Goal: Task Accomplishment & Management: Use online tool/utility

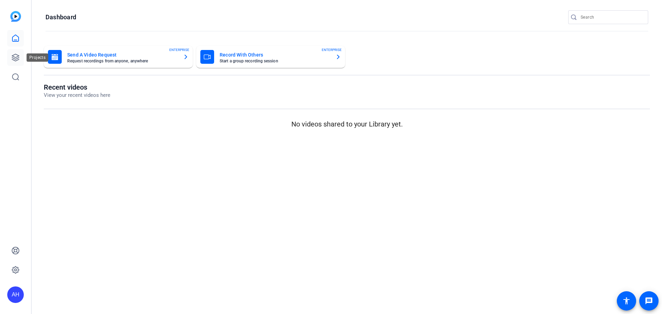
click at [17, 55] on icon at bounding box center [15, 57] width 8 height 8
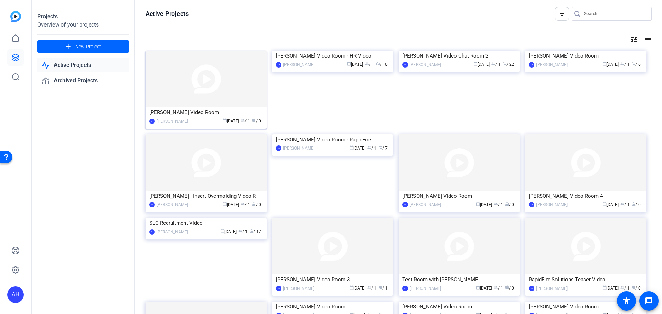
click at [205, 78] on img at bounding box center [205, 79] width 121 height 57
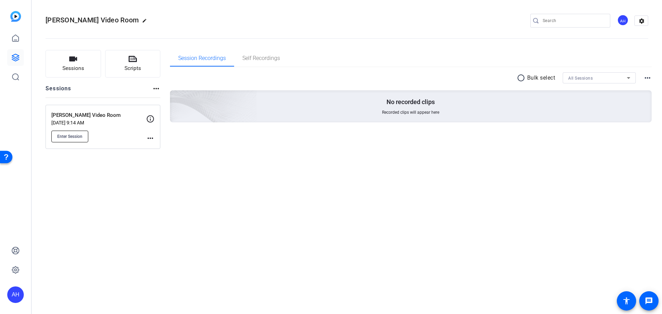
click at [74, 136] on span "Enter Session" at bounding box center [69, 137] width 25 height 6
click at [255, 131] on div "radio_button_unchecked Bulk select All Sessions more_horiz No recorded clips Re…" at bounding box center [411, 105] width 482 height 77
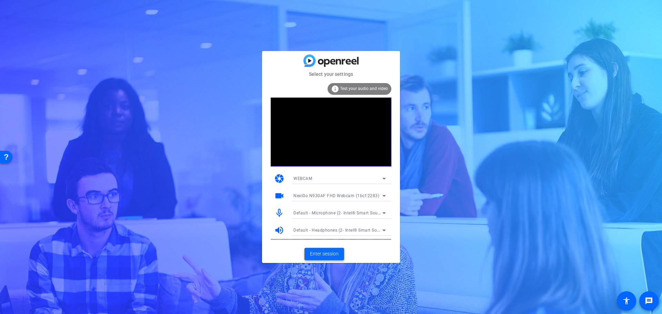
click at [323, 253] on span "Enter session" at bounding box center [324, 253] width 29 height 7
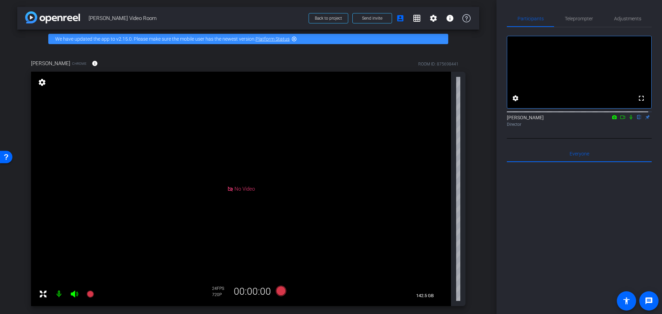
click at [628, 120] on icon at bounding box center [631, 117] width 6 height 5
click at [628, 120] on mat-icon at bounding box center [631, 117] width 8 height 6
click at [628, 120] on icon at bounding box center [631, 117] width 6 height 5
click at [480, 61] on div "arrow_back Jennifer Heelan Video Room Back to project Send invite account_box g…" at bounding box center [248, 157] width 496 height 314
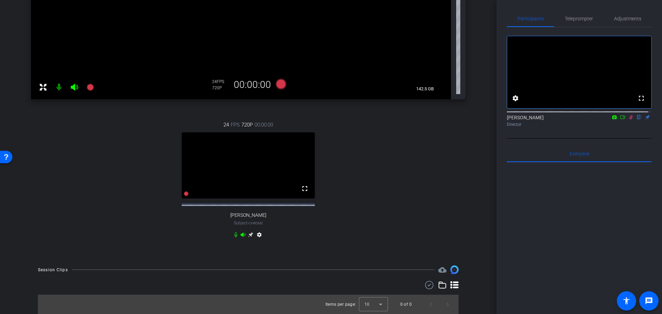
scroll to position [213, 0]
click at [249, 234] on icon at bounding box center [250, 234] width 5 height 5
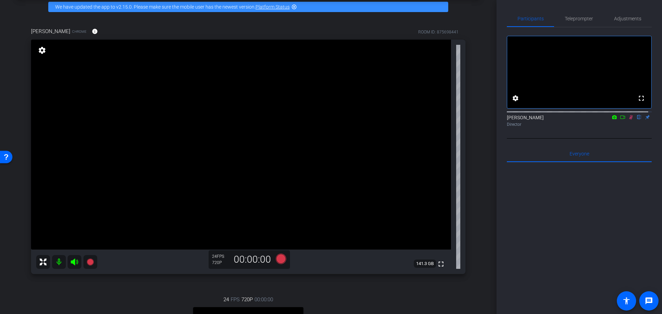
scroll to position [30, 0]
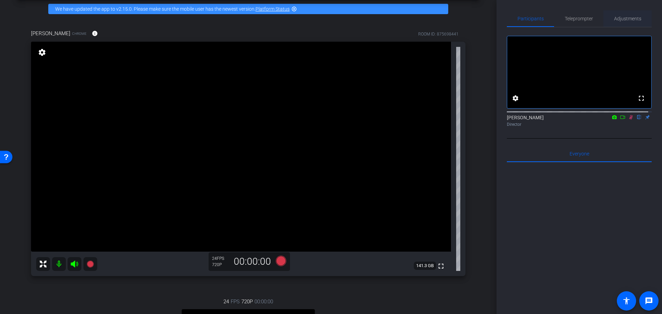
click at [620, 18] on span "Adjustments" at bounding box center [627, 18] width 27 height 5
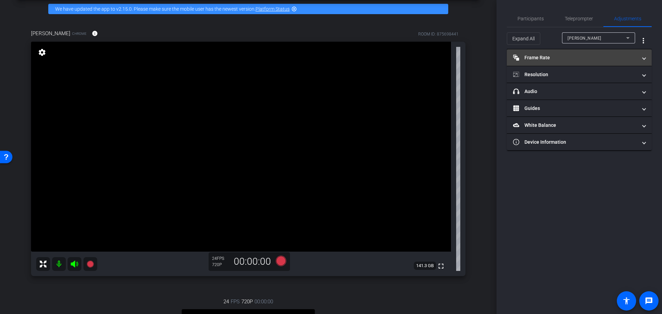
click at [539, 55] on mat-panel-title "Frame Rate Frame Rate" at bounding box center [575, 57] width 124 height 7
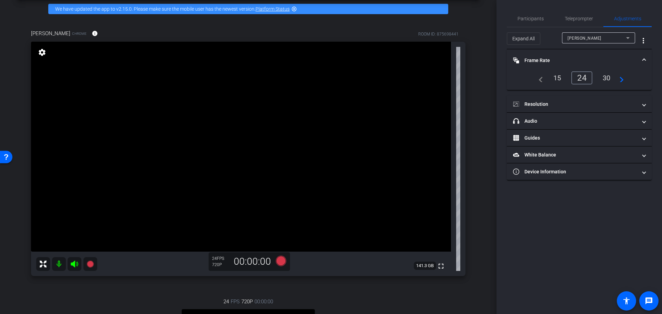
click at [628, 6] on div "Participants Teleprompter Adjustments settings Aden Hirtle flip Director Everyo…" at bounding box center [578, 157] width 165 height 314
click at [601, 37] on span "DANIEL FRANK CRAVEN" at bounding box center [584, 38] width 34 height 5
click at [591, 61] on span "Jennifer Heelan" at bounding box center [584, 63] width 35 height 8
type input "11000"
click at [554, 8] on div "Participants Teleprompter Adjustments settings Aden Hirtle flip Director Everyo…" at bounding box center [578, 157] width 165 height 314
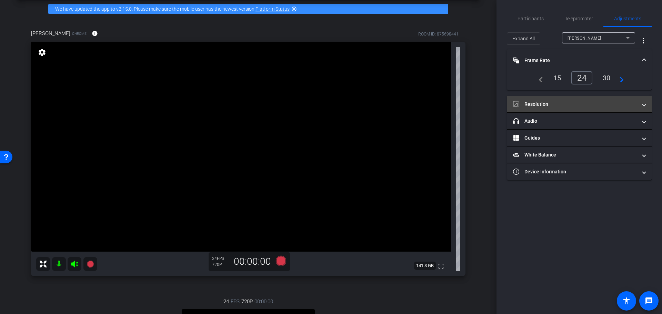
click at [543, 101] on mat-panel-title "Resolution" at bounding box center [575, 104] width 124 height 7
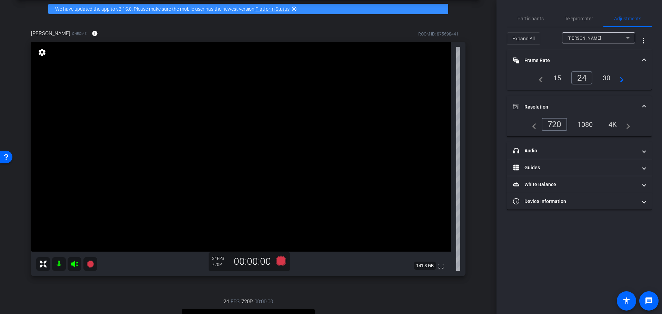
click at [539, 103] on mat-expansion-panel-header "Resolution" at bounding box center [579, 107] width 145 height 22
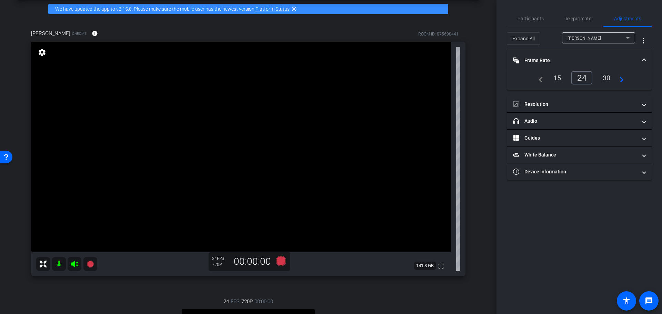
click at [535, 54] on mat-expansion-panel-header "Frame Rate Frame Rate" at bounding box center [579, 60] width 145 height 22
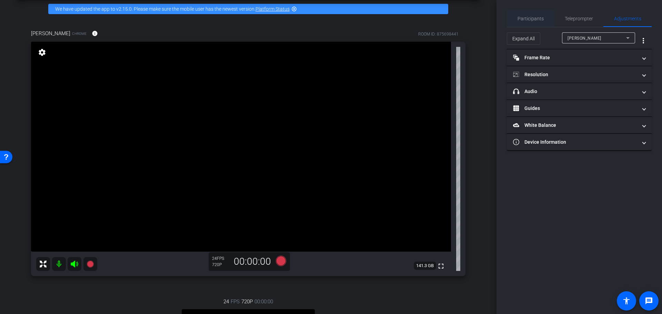
click at [531, 17] on span "Participants" at bounding box center [530, 18] width 26 height 5
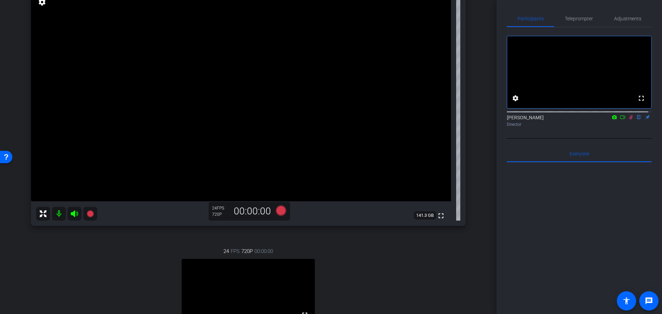
scroll to position [64, 0]
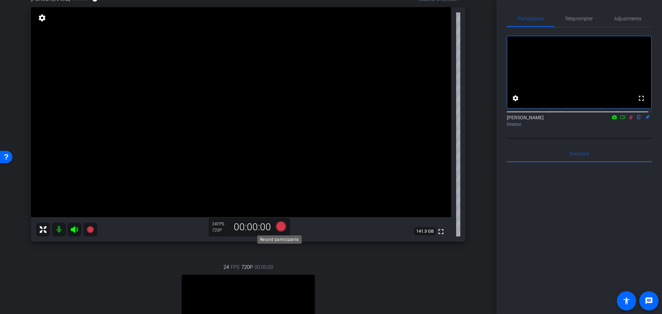
click at [281, 227] on icon at bounding box center [281, 226] width 10 height 10
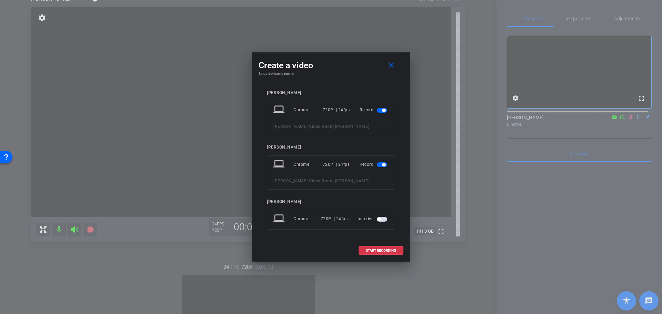
click at [377, 110] on span "button" at bounding box center [382, 110] width 10 height 5
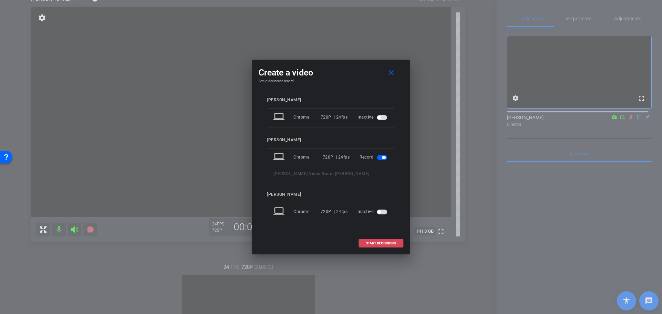
click at [369, 243] on span "START RECORDING" at bounding box center [381, 243] width 30 height 3
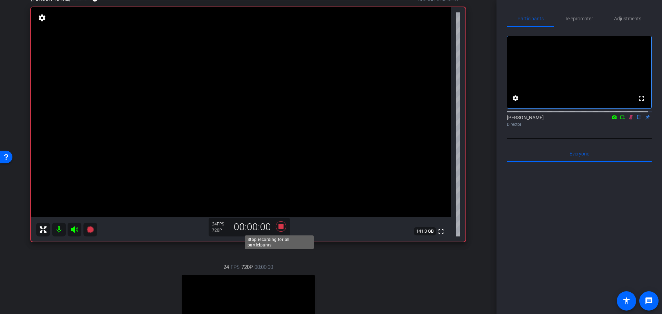
click at [281, 225] on icon at bounding box center [281, 226] width 10 height 10
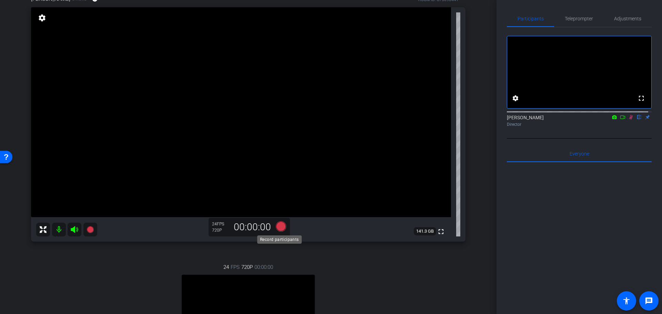
click at [280, 225] on icon at bounding box center [281, 226] width 10 height 10
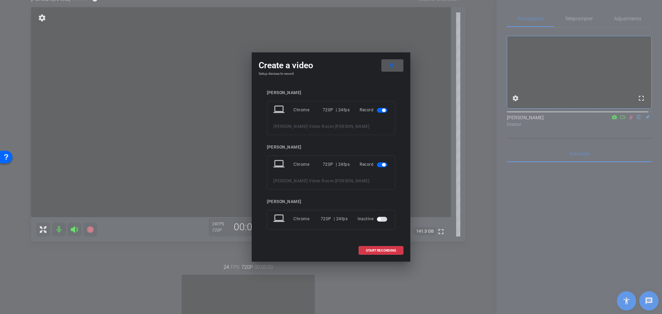
click at [382, 109] on span "button" at bounding box center [382, 110] width 10 height 5
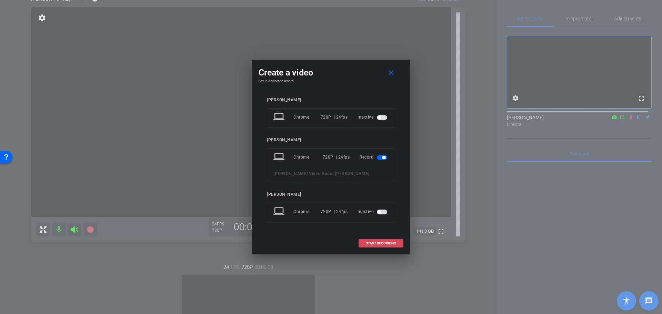
click at [380, 242] on span "START RECORDING" at bounding box center [381, 243] width 30 height 3
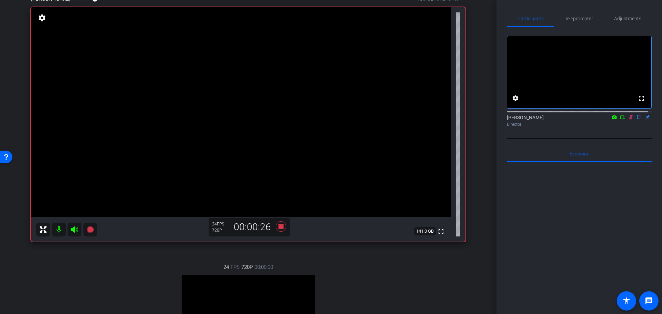
click at [629, 120] on icon at bounding box center [631, 117] width 4 height 4
click at [629, 120] on icon at bounding box center [631, 117] width 6 height 5
click at [279, 225] on icon at bounding box center [281, 226] width 10 height 10
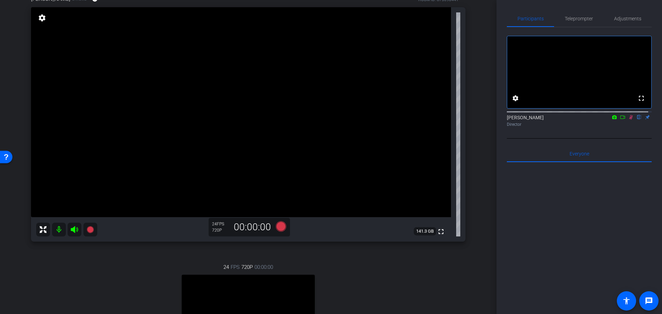
click at [628, 120] on icon at bounding box center [631, 117] width 6 height 5
click at [278, 226] on icon at bounding box center [281, 226] width 10 height 10
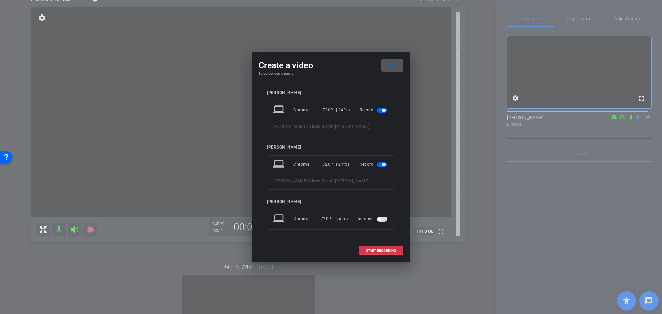
click at [382, 108] on span "button" at bounding box center [382, 110] width 10 height 5
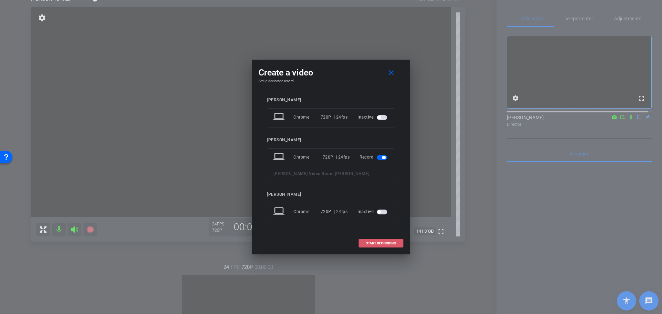
click at [386, 245] on span at bounding box center [381, 243] width 44 height 17
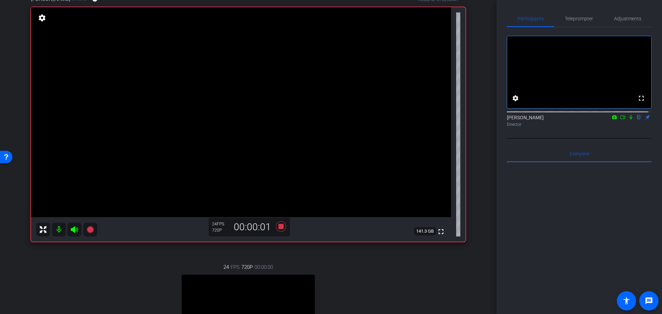
click at [628, 120] on icon at bounding box center [631, 117] width 6 height 5
click at [279, 225] on icon at bounding box center [281, 226] width 10 height 10
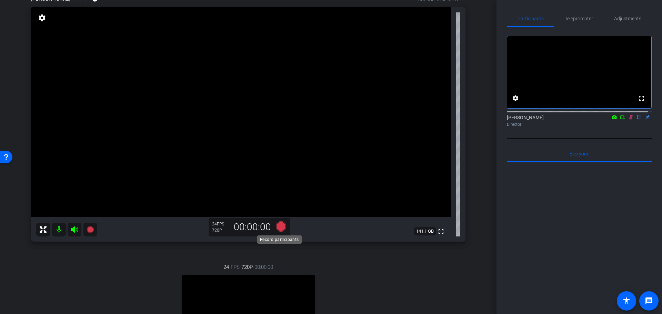
click at [279, 226] on icon at bounding box center [281, 226] width 10 height 10
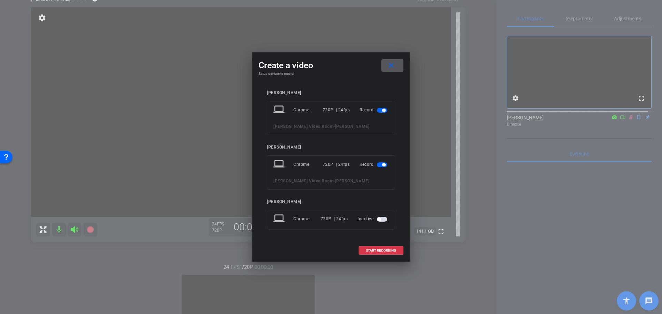
click at [383, 109] on span "button" at bounding box center [383, 110] width 3 height 3
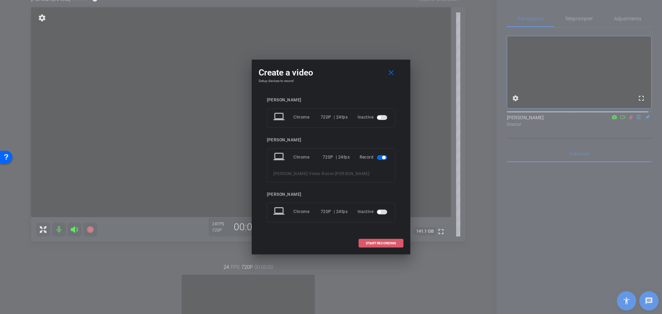
click at [382, 242] on span "START RECORDING" at bounding box center [381, 243] width 30 height 3
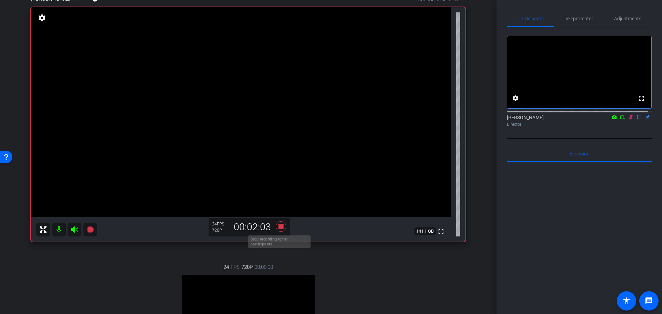
click at [280, 225] on icon at bounding box center [281, 226] width 10 height 10
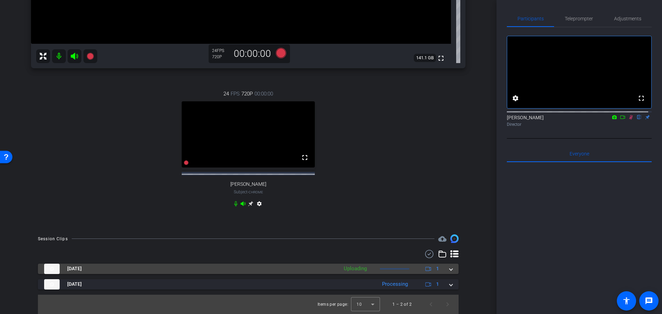
scroll to position [244, 0]
click at [390, 269] on div "Processing" at bounding box center [394, 269] width 33 height 8
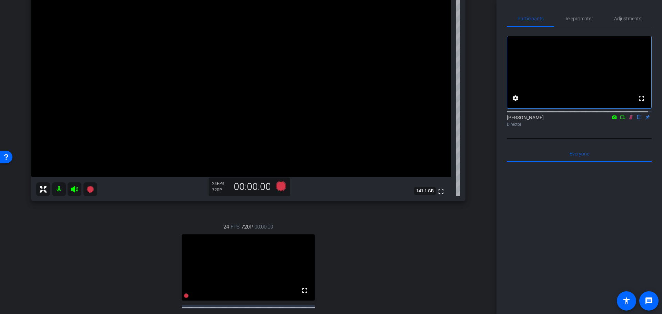
scroll to position [106, 0]
click at [628, 120] on icon at bounding box center [631, 117] width 6 height 5
click at [278, 185] on icon at bounding box center [281, 185] width 10 height 10
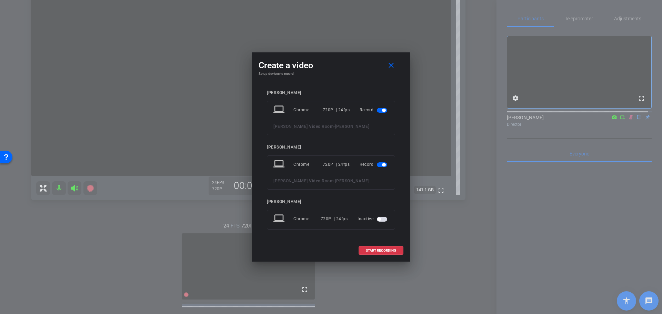
click at [382, 110] on span "button" at bounding box center [383, 110] width 3 height 3
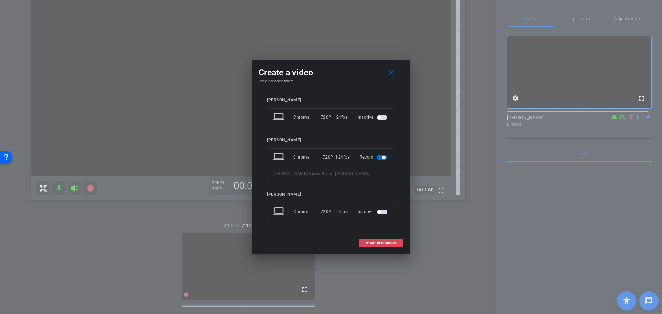
click at [374, 242] on span "START RECORDING" at bounding box center [381, 243] width 30 height 3
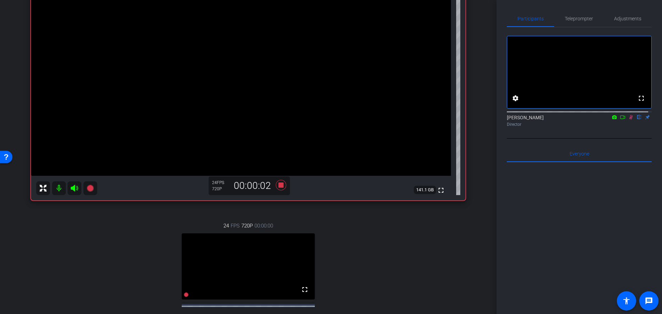
click at [628, 120] on icon at bounding box center [631, 117] width 6 height 5
click at [620, 119] on icon at bounding box center [622, 116] width 5 height 3
click at [278, 183] on icon at bounding box center [281, 185] width 10 height 10
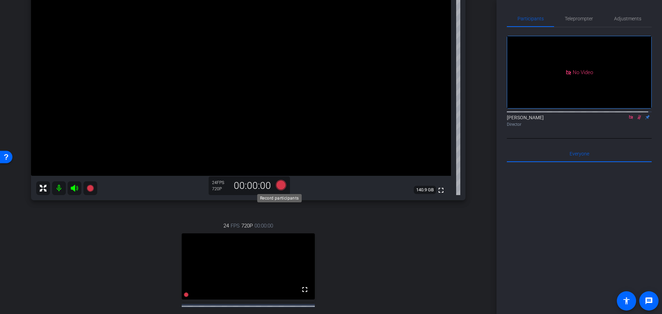
click at [280, 184] on icon at bounding box center [281, 185] width 10 height 10
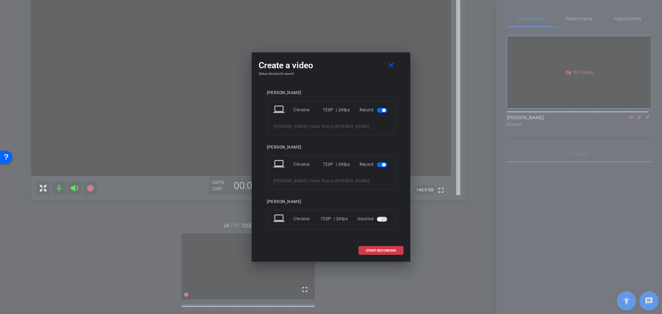
click at [381, 109] on span "button" at bounding box center [382, 110] width 10 height 5
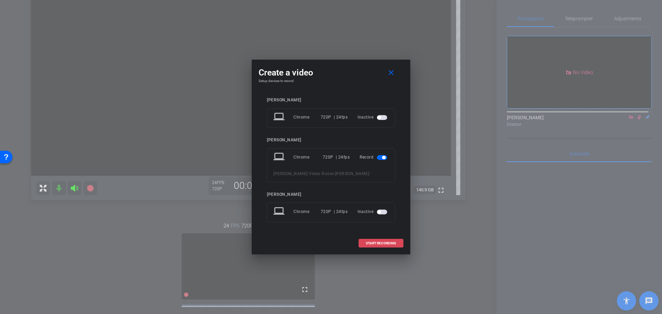
click at [381, 242] on span "START RECORDING" at bounding box center [381, 243] width 30 height 3
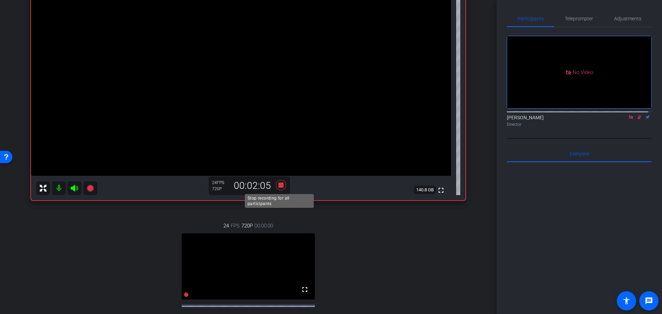
click at [280, 184] on icon at bounding box center [281, 185] width 10 height 10
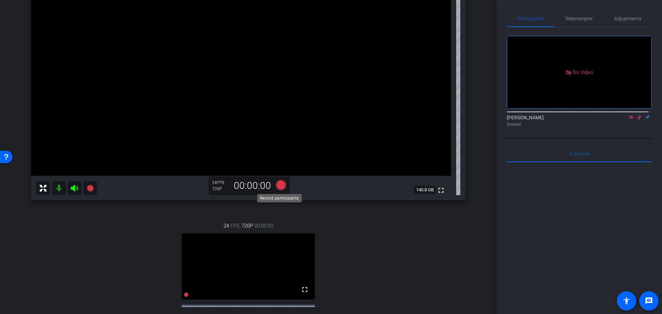
click at [278, 185] on icon at bounding box center [281, 185] width 10 height 10
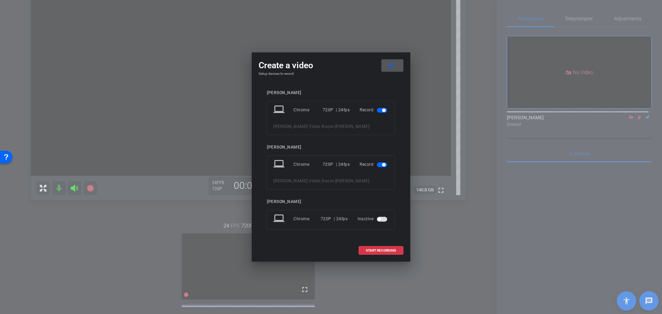
click at [380, 109] on span "button" at bounding box center [382, 110] width 10 height 5
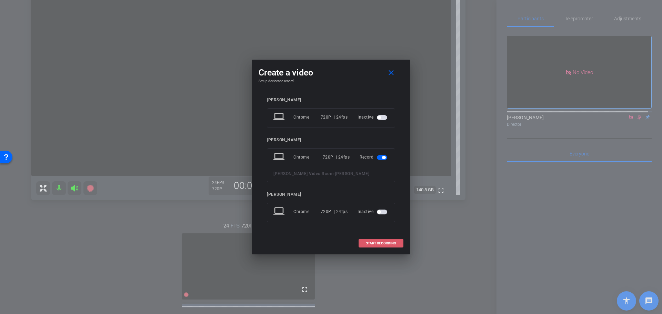
click at [374, 242] on span "START RECORDING" at bounding box center [381, 243] width 30 height 3
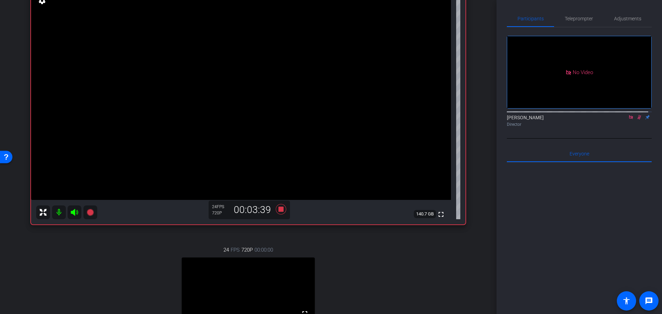
scroll to position [71, 0]
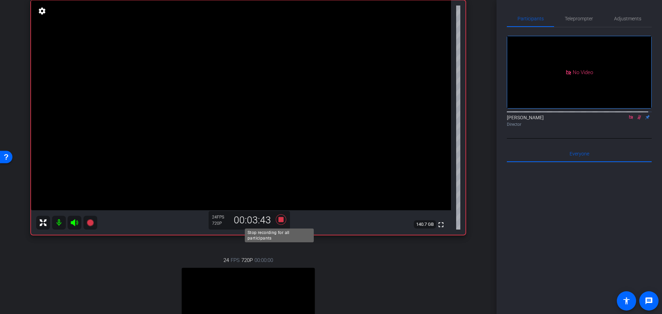
click at [278, 219] on icon at bounding box center [281, 219] width 10 height 10
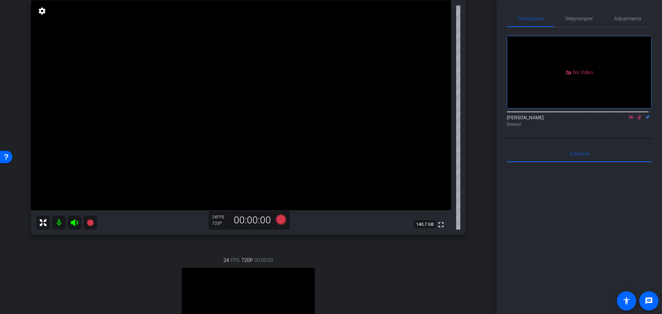
click at [403, 266] on div "24 FPS 720P 00:00:00 fullscreen DANIEL FRANK CRAVEN Subject - Chrome settings" at bounding box center [248, 316] width 434 height 142
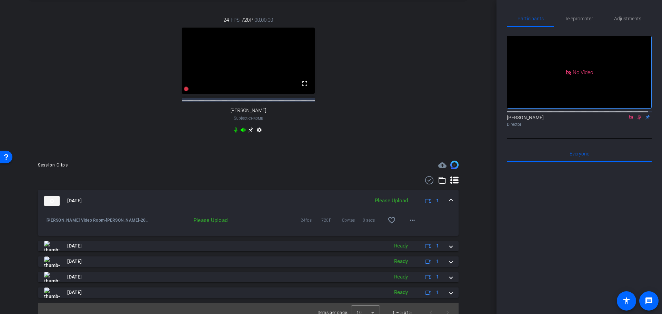
scroll to position [326, 0]
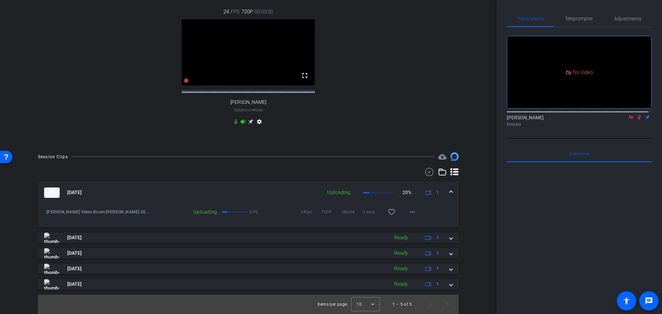
click at [628, 120] on icon at bounding box center [631, 117] width 6 height 5
click at [629, 120] on icon at bounding box center [631, 117] width 4 height 4
click at [628, 120] on icon at bounding box center [631, 117] width 6 height 5
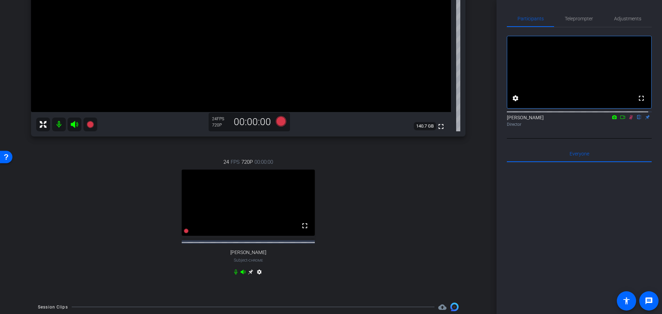
scroll to position [84, 0]
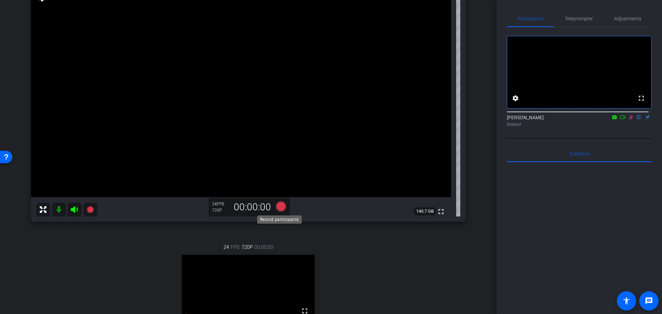
click at [278, 206] on icon at bounding box center [281, 206] width 10 height 10
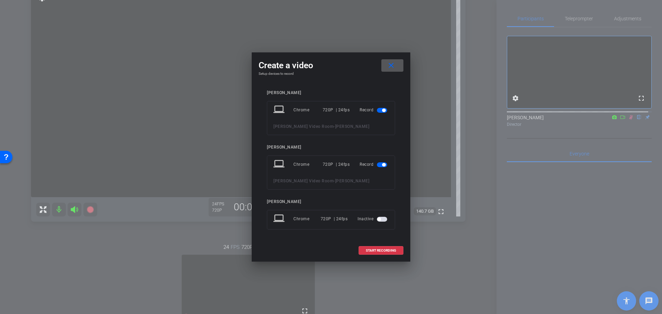
click at [381, 110] on span "button" at bounding box center [382, 110] width 10 height 5
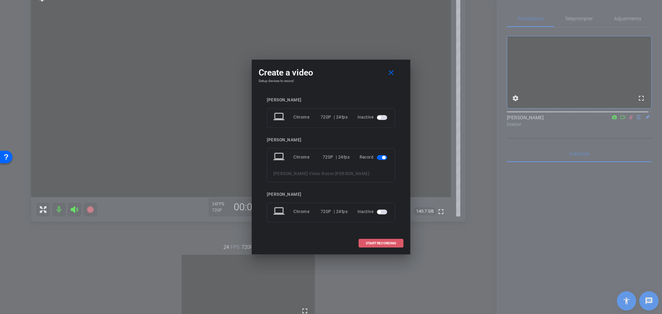
click at [379, 242] on span "START RECORDING" at bounding box center [381, 243] width 30 height 3
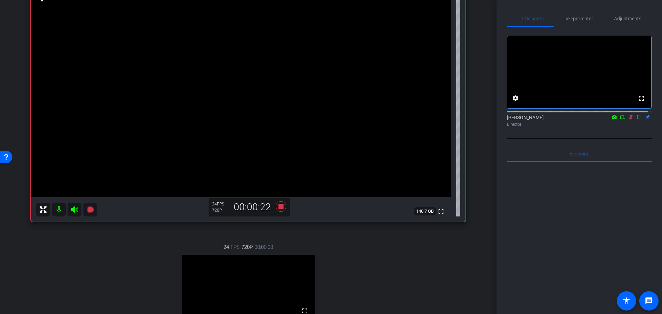
click at [621, 120] on icon at bounding box center [623, 117] width 6 height 5
click at [278, 204] on icon at bounding box center [281, 206] width 17 height 12
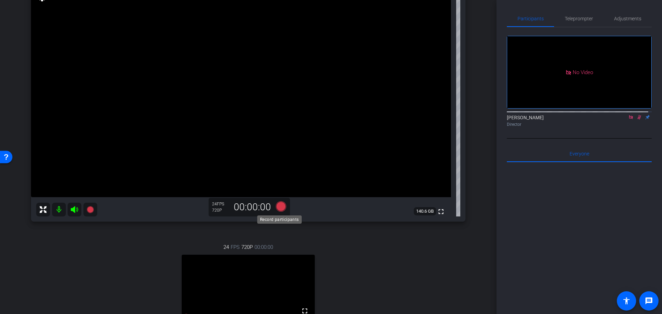
click at [277, 206] on icon at bounding box center [281, 206] width 10 height 10
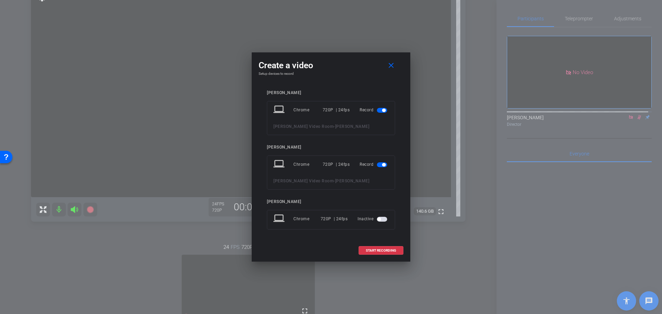
click at [380, 110] on span "button" at bounding box center [382, 110] width 10 height 5
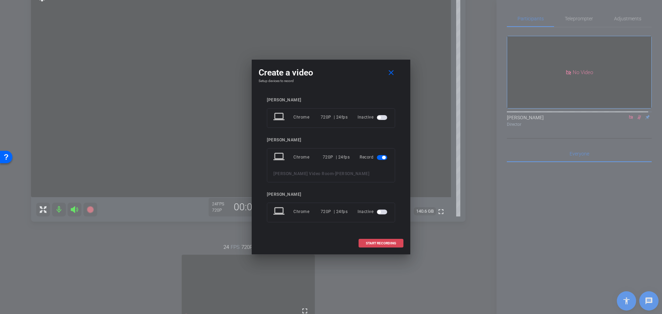
click at [384, 243] on span "START RECORDING" at bounding box center [381, 243] width 30 height 3
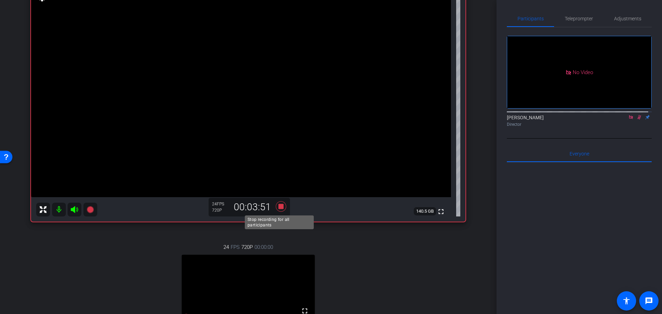
click at [280, 205] on icon at bounding box center [281, 206] width 10 height 10
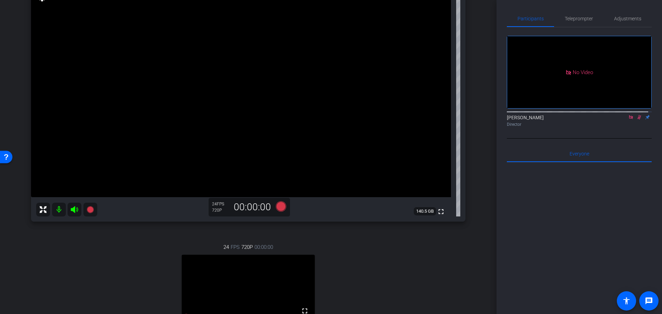
drag, startPoint x: 628, startPoint y: 123, endPoint x: 616, endPoint y: 134, distance: 15.6
click at [628, 120] on icon at bounding box center [631, 117] width 6 height 5
click at [384, 250] on div "24 FPS 720P 00:00:00 fullscreen DANIEL FRANK CRAVEN Subject - Chrome settings" at bounding box center [248, 303] width 434 height 142
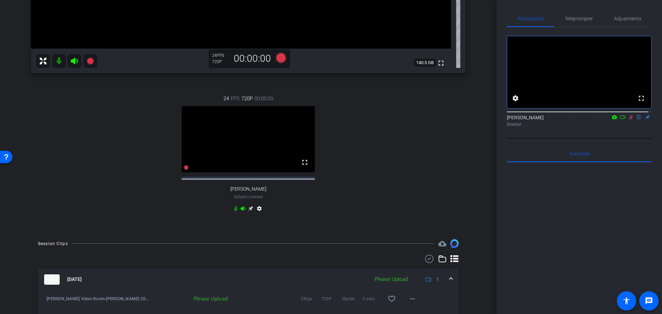
scroll to position [257, 0]
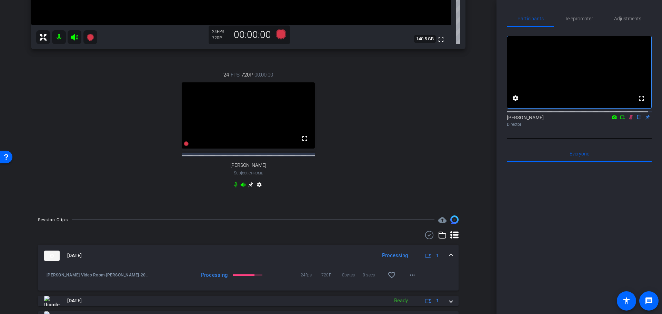
click at [628, 120] on icon at bounding box center [631, 117] width 6 height 5
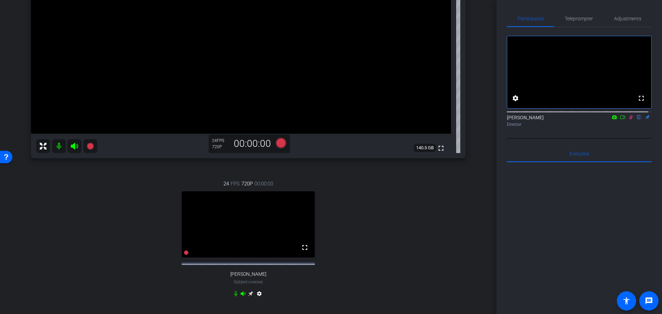
scroll to position [119, 0]
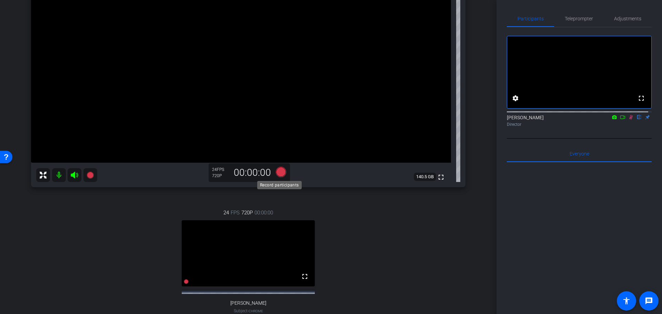
click at [276, 172] on icon at bounding box center [281, 171] width 10 height 10
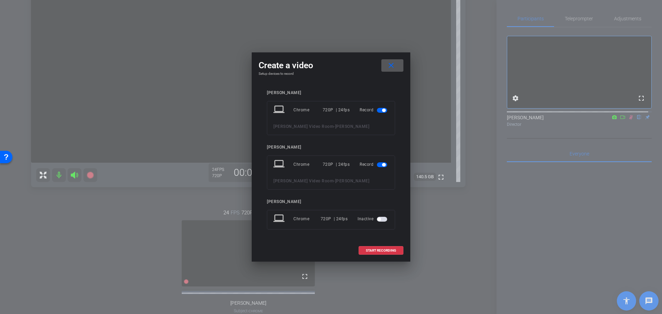
click at [381, 109] on span "button" at bounding box center [382, 110] width 10 height 5
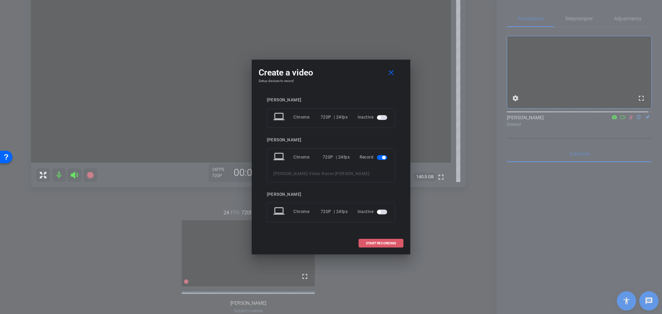
click at [386, 242] on span "START RECORDING" at bounding box center [381, 243] width 30 height 3
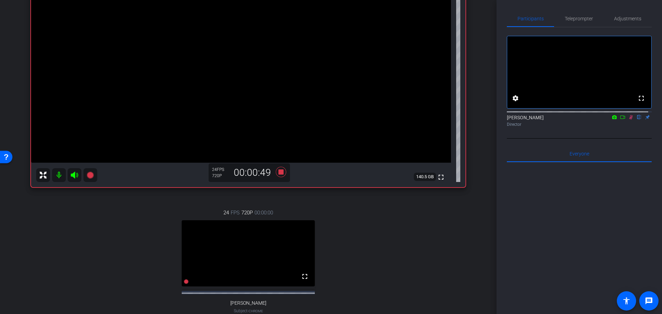
click at [620, 120] on icon at bounding box center [623, 117] width 6 height 5
click at [280, 171] on icon at bounding box center [281, 171] width 10 height 10
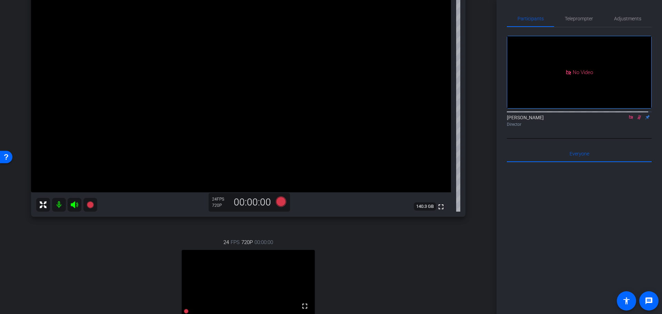
scroll to position [84, 0]
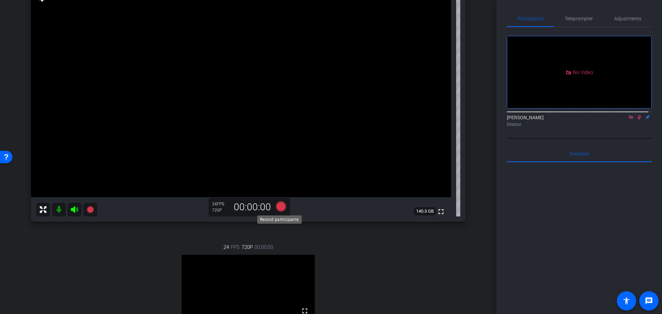
click at [277, 206] on icon at bounding box center [281, 206] width 10 height 10
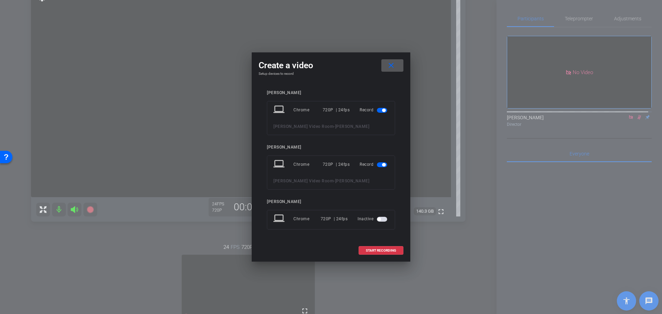
click at [380, 109] on span "button" at bounding box center [382, 110] width 10 height 5
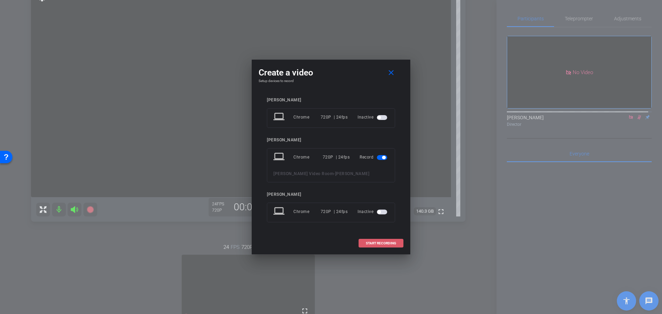
click at [376, 242] on span "START RECORDING" at bounding box center [381, 243] width 30 height 3
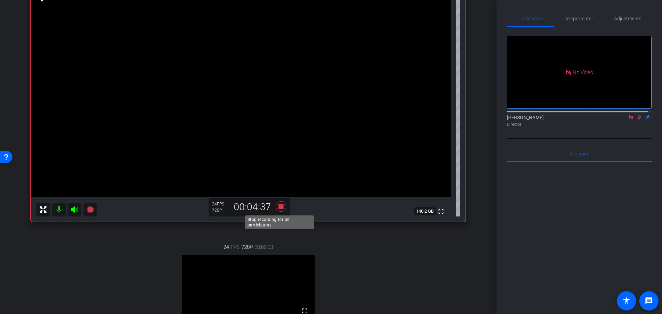
click at [279, 207] on icon at bounding box center [281, 206] width 10 height 10
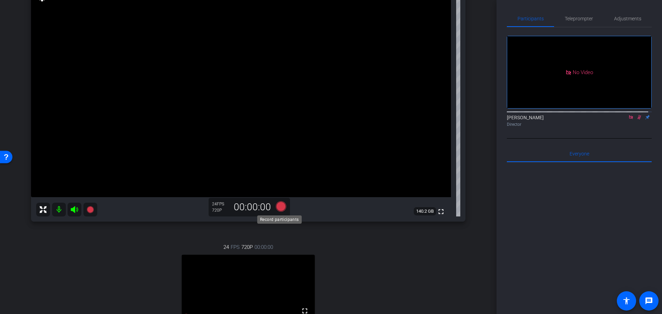
click at [279, 209] on icon at bounding box center [281, 206] width 10 height 10
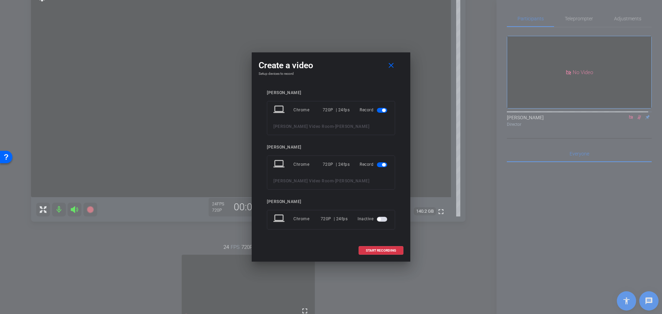
click at [382, 110] on span "button" at bounding box center [383, 110] width 3 height 3
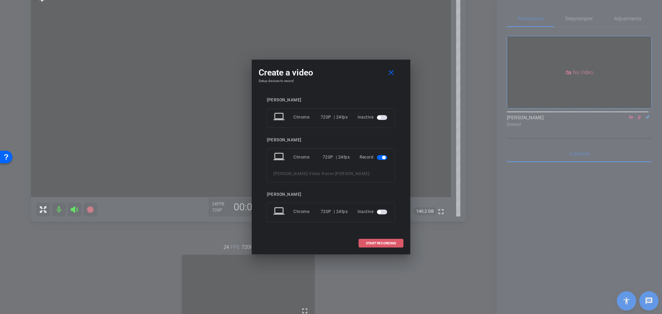
click at [384, 242] on span "START RECORDING" at bounding box center [381, 243] width 30 height 3
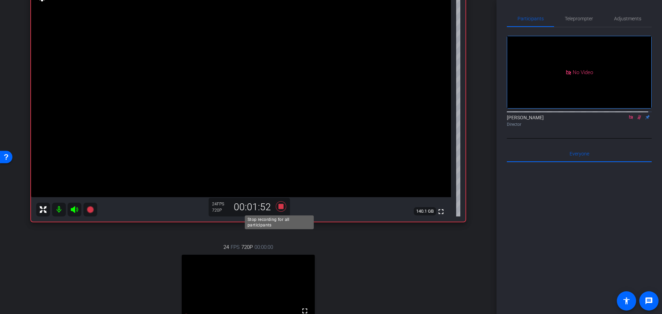
click at [278, 205] on icon at bounding box center [281, 206] width 10 height 10
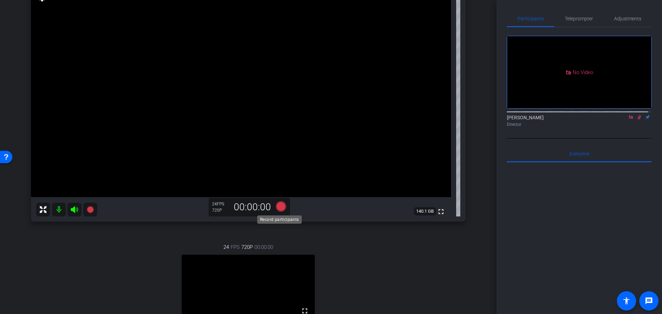
click at [278, 208] on icon at bounding box center [281, 206] width 10 height 10
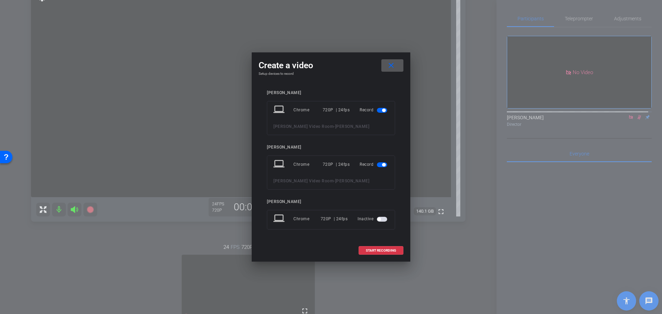
click at [381, 109] on span "button" at bounding box center [382, 110] width 10 height 5
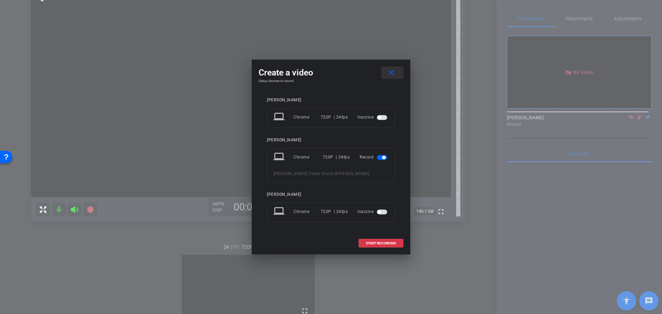
click at [390, 73] on mat-icon "close" at bounding box center [391, 73] width 9 height 9
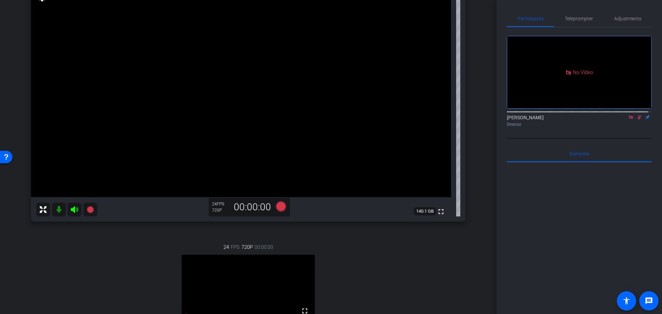
click at [131, 273] on div "24 FPS 720P 00:00:00 fullscreen DANIEL FRANK CRAVEN Subject - Chrome settings" at bounding box center [248, 303] width 434 height 142
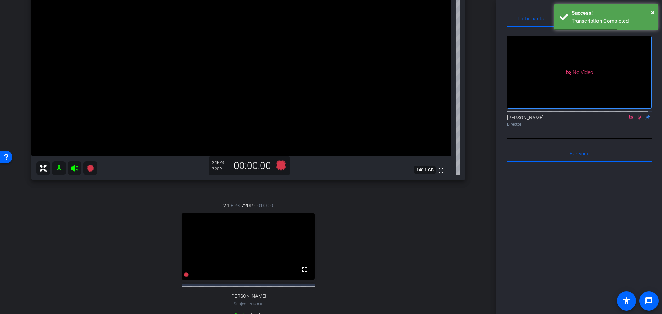
scroll to position [138, 0]
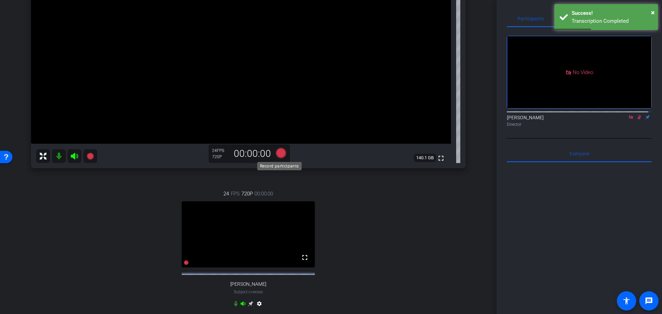
click at [278, 154] on icon at bounding box center [281, 153] width 10 height 10
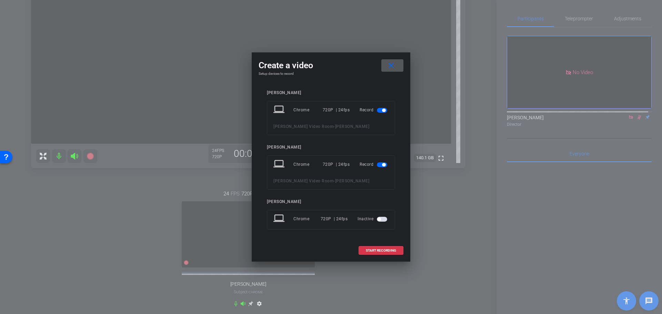
click at [381, 110] on span "button" at bounding box center [382, 110] width 10 height 5
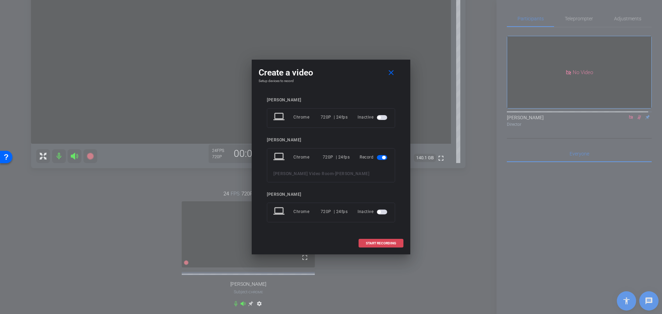
click at [376, 242] on span "START RECORDING" at bounding box center [381, 243] width 30 height 3
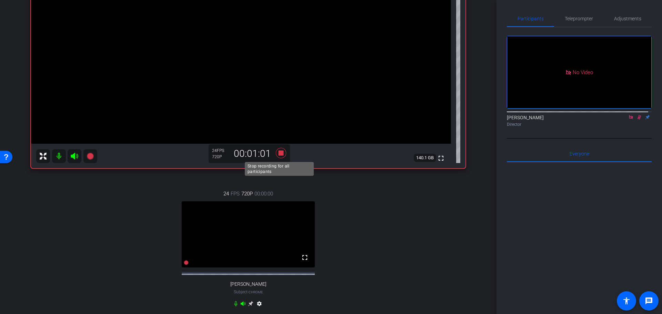
click at [279, 151] on icon at bounding box center [281, 153] width 10 height 10
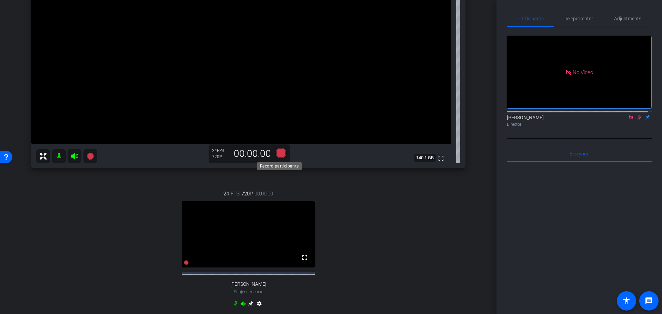
click at [280, 155] on icon at bounding box center [281, 153] width 10 height 10
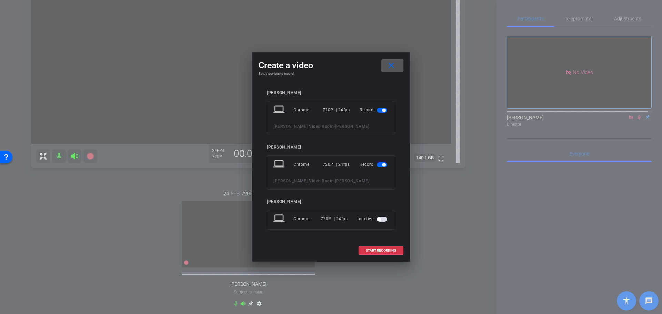
click at [379, 110] on span "button" at bounding box center [382, 110] width 10 height 5
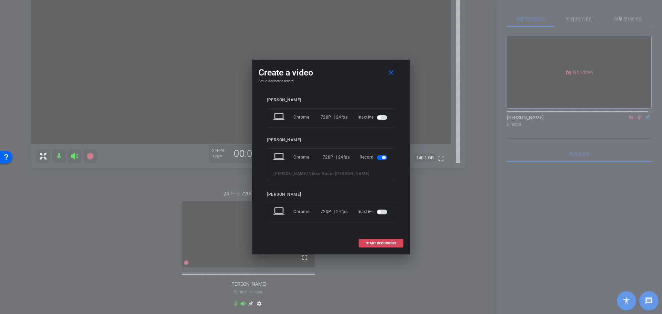
click at [384, 242] on span "START RECORDING" at bounding box center [381, 243] width 30 height 3
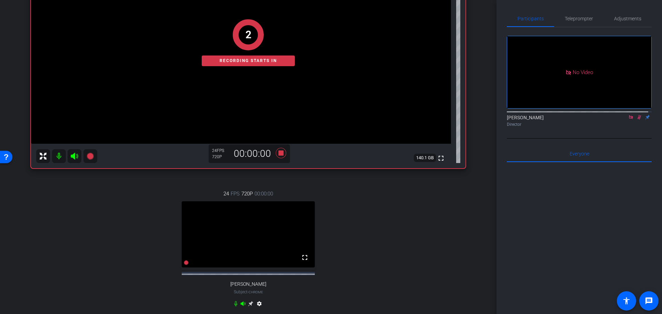
click at [628, 120] on icon at bounding box center [631, 117] width 6 height 5
click at [629, 120] on icon at bounding box center [631, 117] width 4 height 4
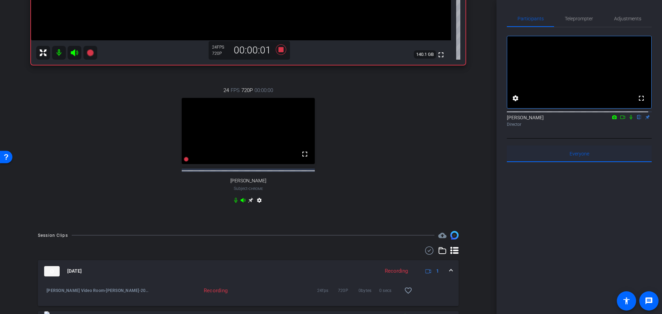
scroll to position [231, 0]
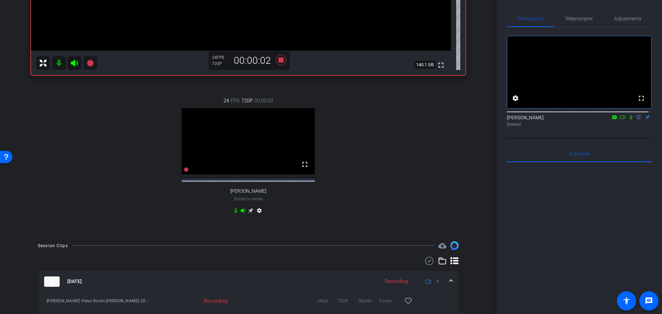
click at [629, 120] on icon at bounding box center [630, 117] width 3 height 4
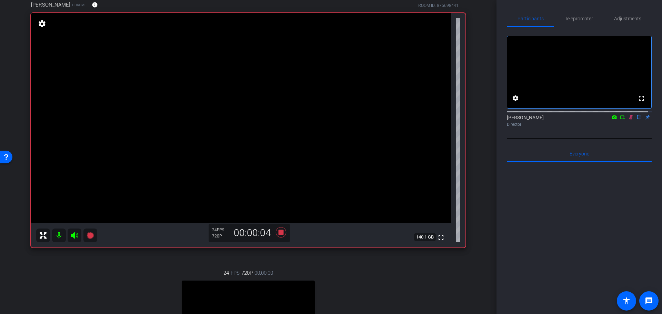
scroll to position [93, 0]
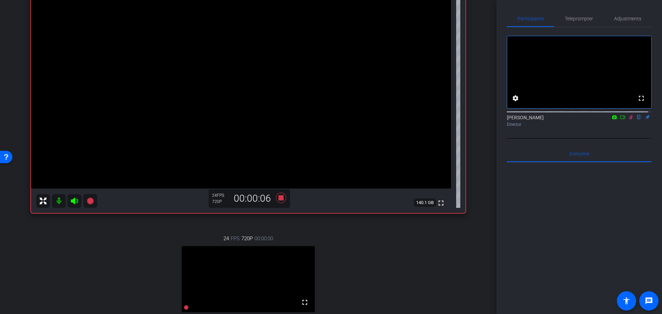
click at [620, 120] on icon at bounding box center [623, 117] width 6 height 5
click at [279, 197] on icon at bounding box center [281, 197] width 10 height 10
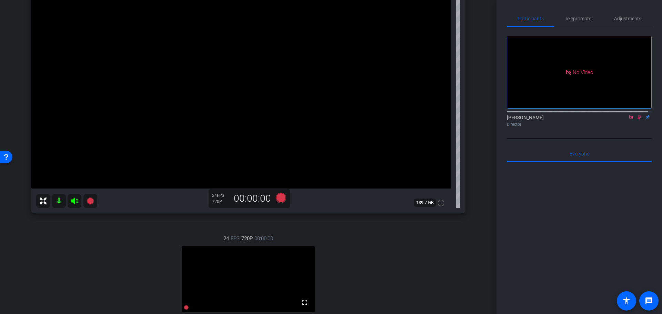
click at [628, 120] on icon at bounding box center [631, 117] width 6 height 5
click at [280, 197] on icon at bounding box center [281, 197] width 10 height 10
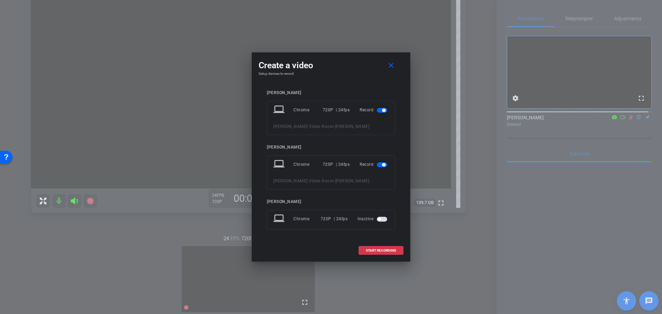
click at [382, 109] on span "button" at bounding box center [382, 110] width 10 height 5
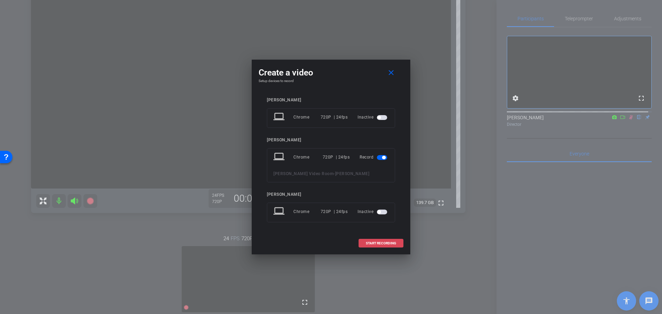
click at [374, 241] on span at bounding box center [381, 243] width 44 height 17
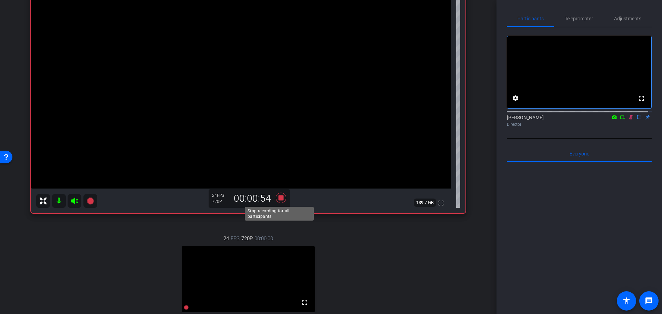
click at [280, 195] on icon at bounding box center [281, 197] width 10 height 10
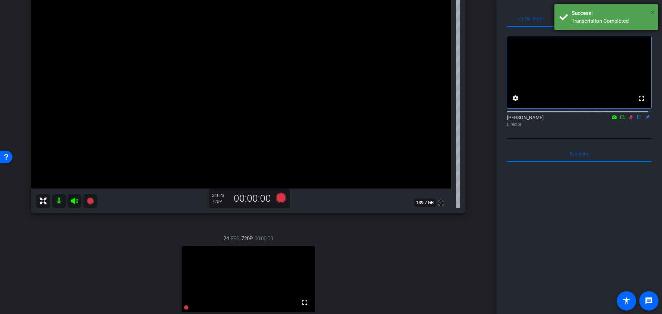
click at [652, 11] on span "×" at bounding box center [653, 12] width 4 height 8
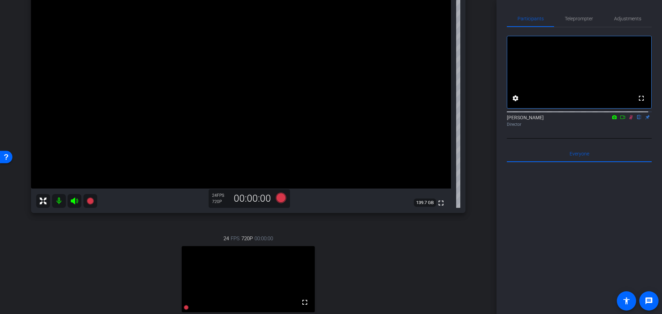
click at [628, 120] on icon at bounding box center [631, 117] width 6 height 5
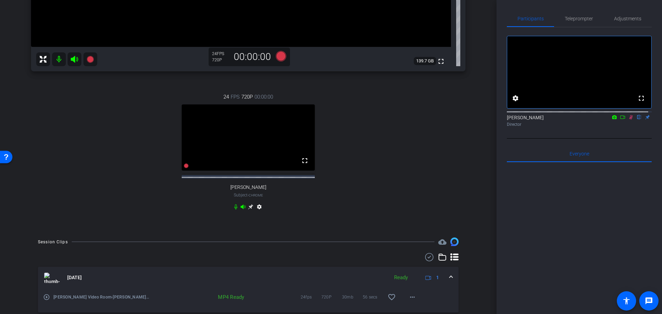
scroll to position [231, 0]
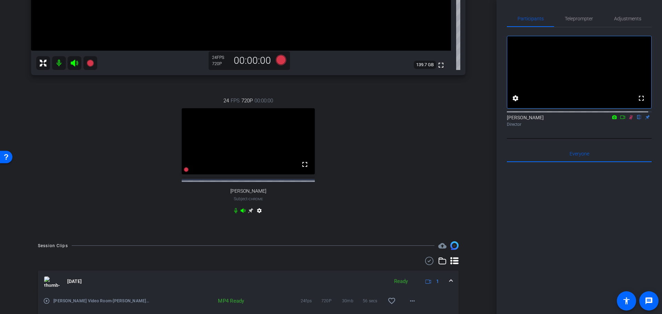
click at [628, 120] on icon at bounding box center [631, 117] width 6 height 5
click at [629, 120] on icon at bounding box center [631, 117] width 4 height 4
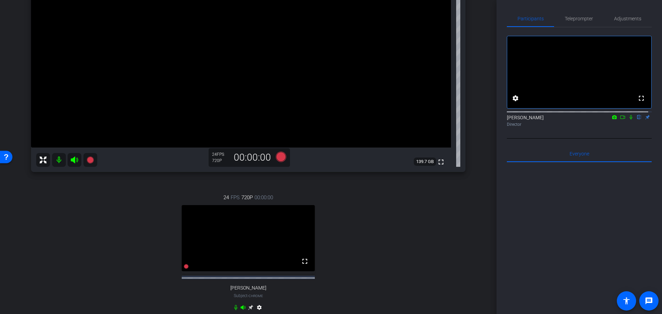
scroll to position [128, 0]
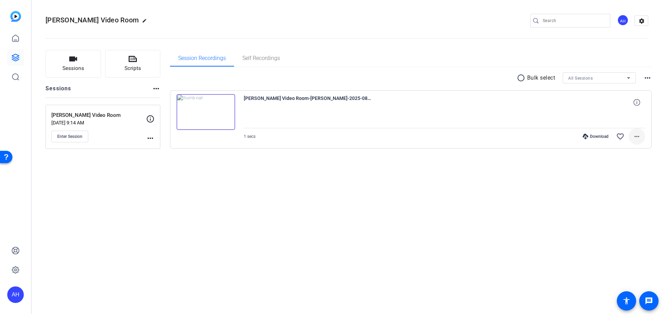
click at [636, 135] on mat-icon "more_horiz" at bounding box center [636, 136] width 8 height 8
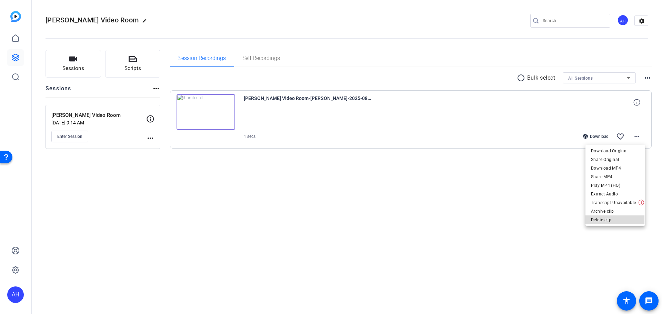
click at [602, 220] on span "Delete clip" at bounding box center [615, 220] width 49 height 8
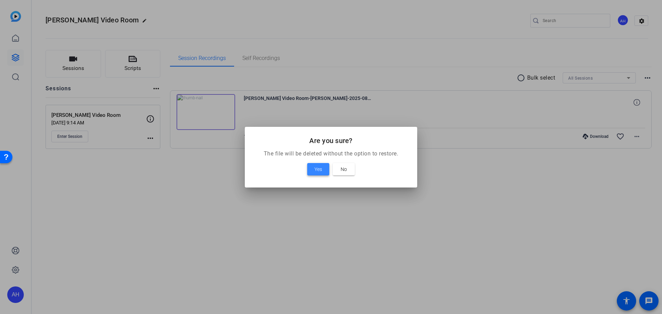
click at [314, 171] on span "Yes" at bounding box center [318, 169] width 8 height 8
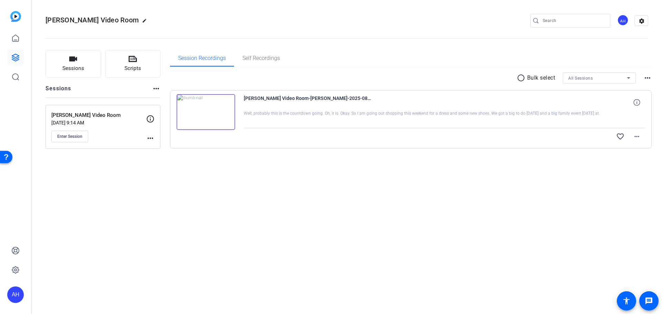
click at [205, 114] on img at bounding box center [205, 112] width 59 height 36
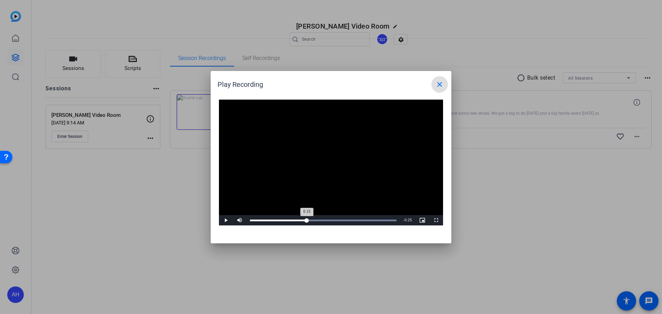
click at [308, 222] on div "Loaded : 100.00% 0:15 0:15" at bounding box center [322, 220] width 153 height 10
click at [344, 220] on div "Loaded : 100.00% 0:25 0:19" at bounding box center [323, 221] width 146 height 2
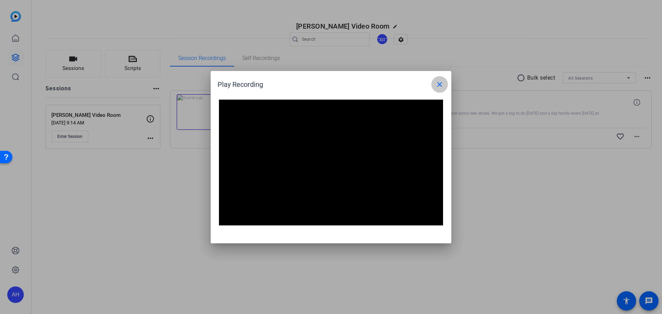
click at [440, 85] on mat-icon "close" at bounding box center [439, 84] width 8 height 8
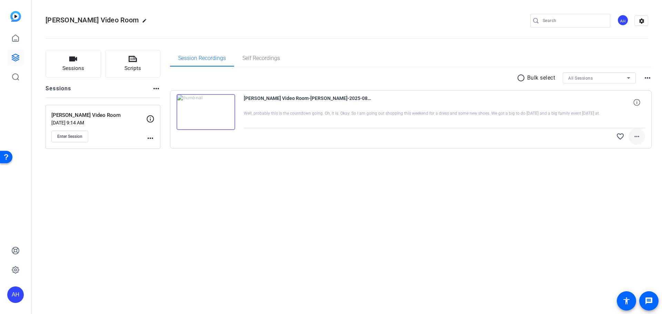
click at [635, 134] on mat-icon "more_horiz" at bounding box center [636, 136] width 8 height 8
click at [606, 195] on span "Delete clip" at bounding box center [618, 194] width 41 height 8
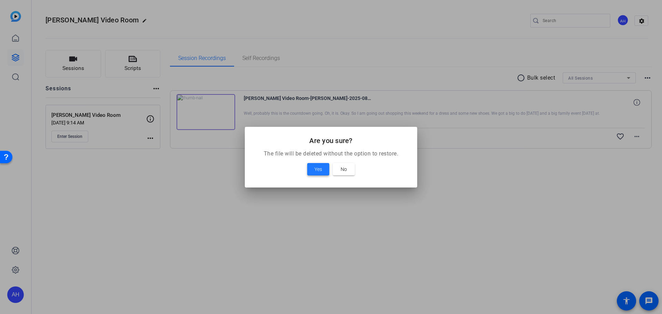
click at [317, 173] on span "Yes" at bounding box center [318, 169] width 8 height 8
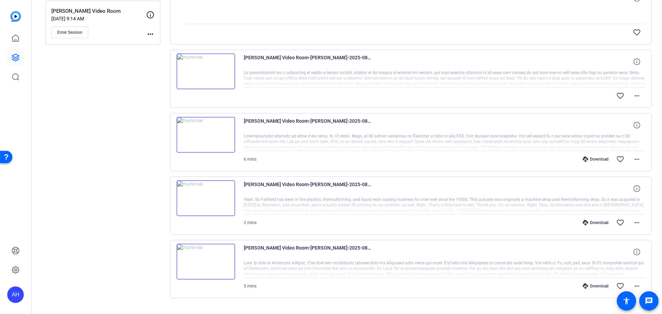
scroll to position [119, 0]
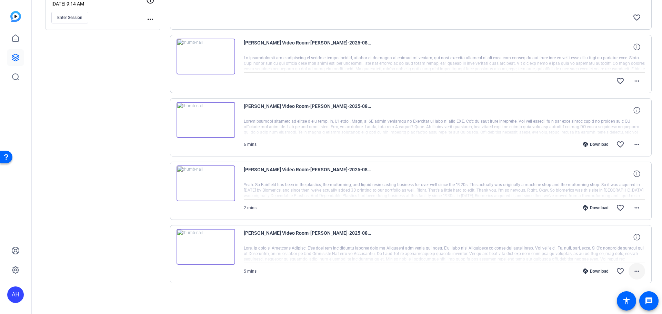
click at [632, 270] on mat-icon "more_horiz" at bounding box center [636, 271] width 8 height 8
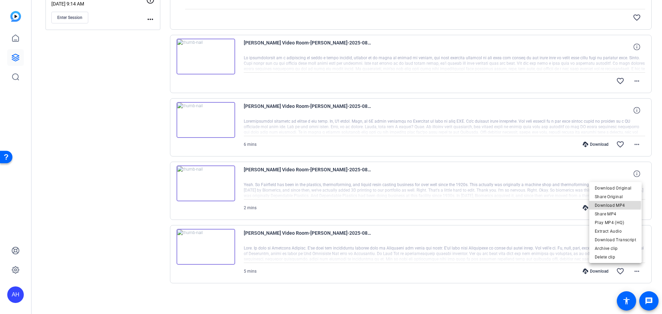
click at [609, 205] on span "Download MP4" at bounding box center [615, 205] width 41 height 8
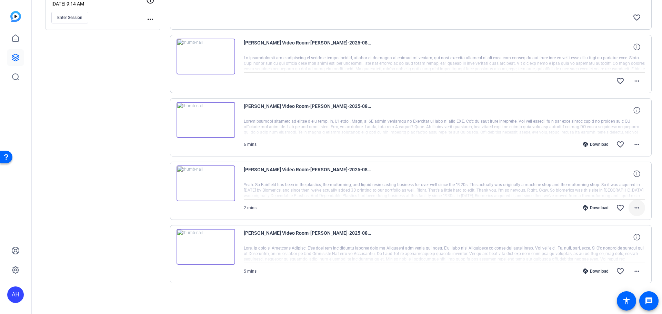
click at [633, 207] on mat-icon "more_horiz" at bounding box center [636, 208] width 8 height 8
click at [613, 239] on span "Download MP4" at bounding box center [615, 239] width 41 height 8
click at [633, 143] on mat-icon "more_horiz" at bounding box center [636, 144] width 8 height 8
click at [616, 175] on span "Download MP4" at bounding box center [615, 176] width 41 height 8
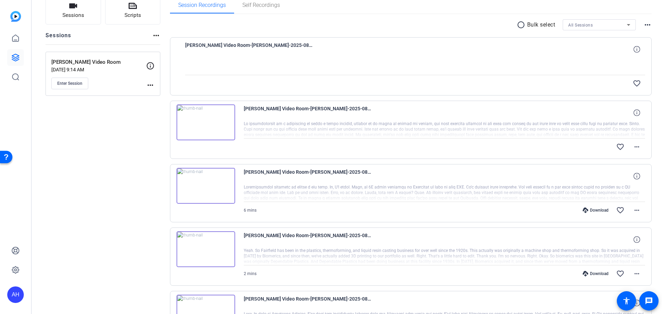
scroll to position [50, 0]
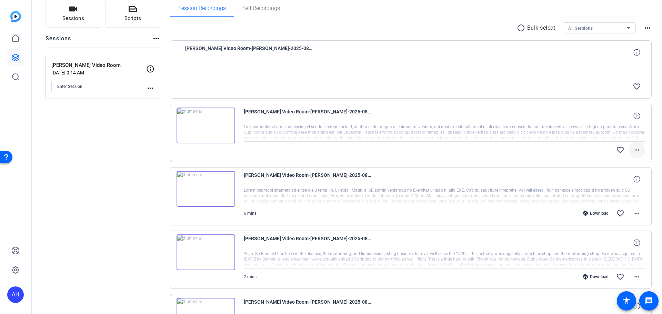
click at [634, 148] on mat-icon "more_horiz" at bounding box center [636, 150] width 8 height 8
click at [493, 150] on div at bounding box center [331, 157] width 662 height 314
click at [636, 150] on mat-icon "more_horiz" at bounding box center [636, 150] width 8 height 8
click at [129, 131] on div at bounding box center [331, 157] width 662 height 314
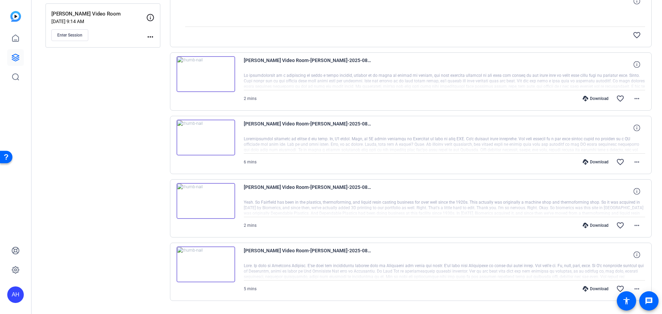
scroll to position [84, 0]
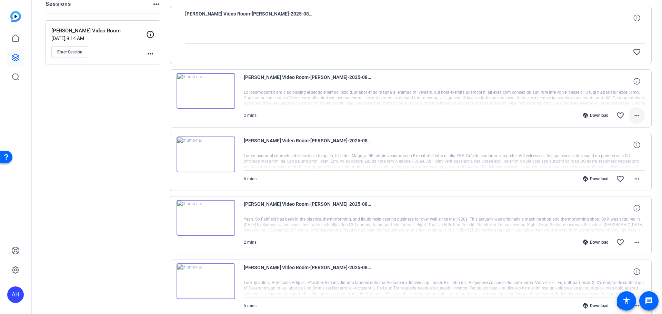
click at [632, 117] on mat-icon "more_horiz" at bounding box center [636, 115] width 8 height 8
click at [610, 146] on span "Download MP4" at bounding box center [615, 147] width 41 height 8
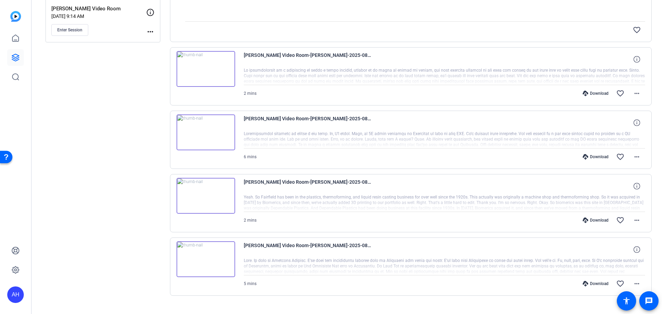
scroll to position [119, 0]
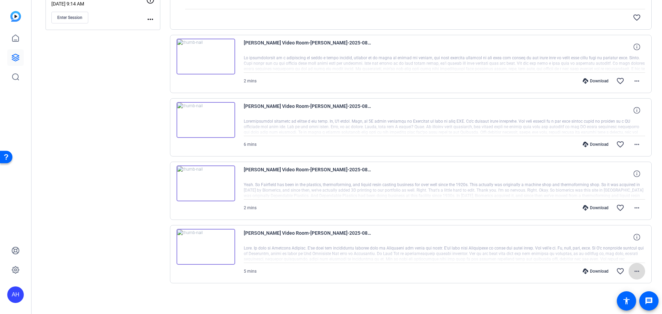
click at [632, 272] on mat-icon "more_horiz" at bounding box center [636, 271] width 8 height 8
click at [616, 237] on span "Download Transcript" at bounding box center [615, 240] width 41 height 8
click at [633, 206] on mat-icon "more_horiz" at bounding box center [636, 208] width 8 height 8
click at [622, 272] on span "Download Transcript" at bounding box center [615, 274] width 41 height 8
click at [636, 144] on mat-icon "more_horiz" at bounding box center [636, 144] width 8 height 8
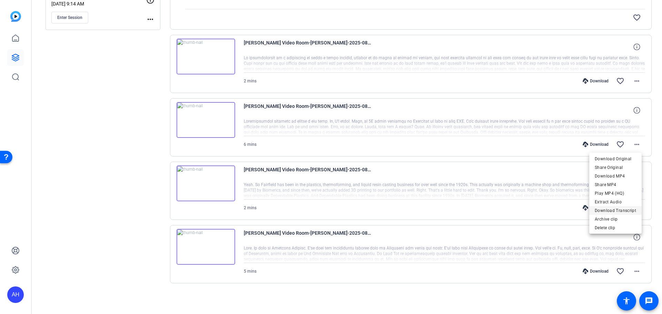
click at [620, 210] on span "Download Transcript" at bounding box center [615, 210] width 41 height 8
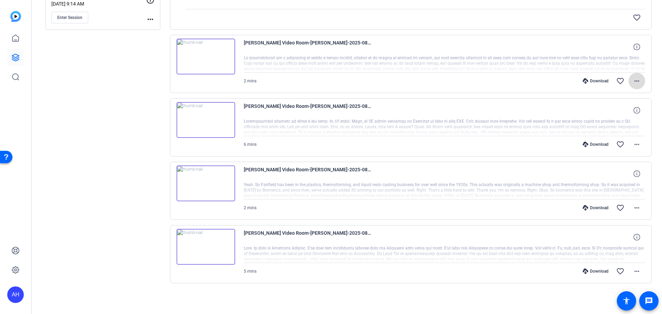
click at [633, 79] on mat-icon "more_horiz" at bounding box center [636, 81] width 8 height 8
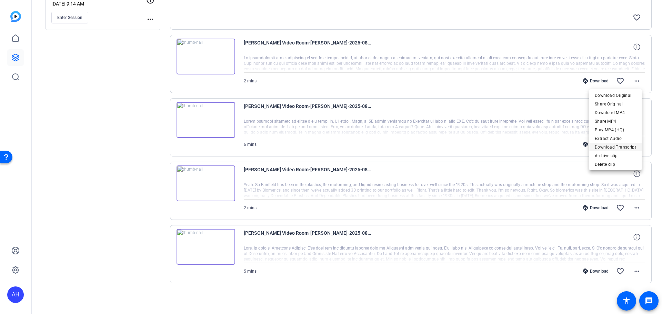
click at [626, 146] on span "Download Transcript" at bounding box center [615, 147] width 41 height 8
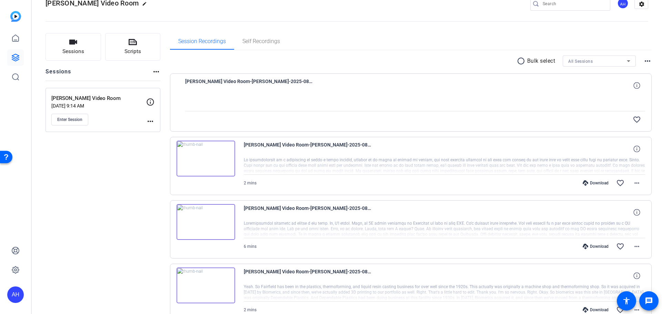
scroll to position [0, 0]
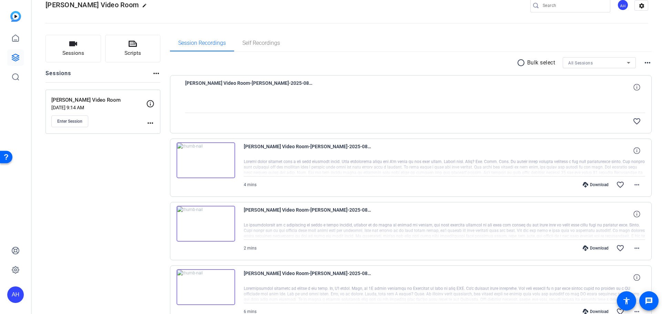
scroll to position [10, 0]
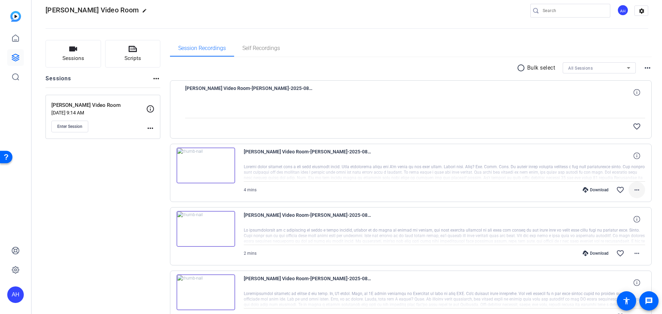
click at [632, 189] on mat-icon "more_horiz" at bounding box center [636, 190] width 8 height 8
click at [607, 219] on span "Download MP4" at bounding box center [615, 221] width 41 height 8
click at [632, 189] on mat-icon "more_horiz" at bounding box center [636, 190] width 8 height 8
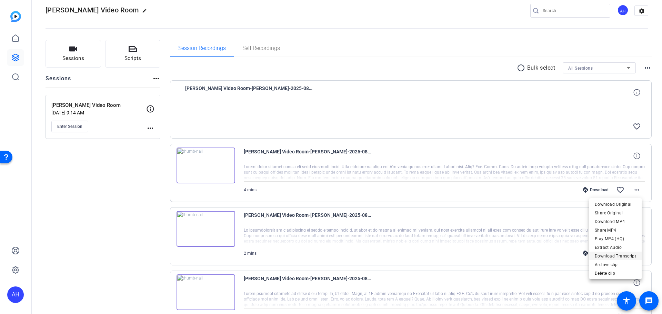
click at [617, 254] on span "Download Transcript" at bounding box center [615, 256] width 41 height 8
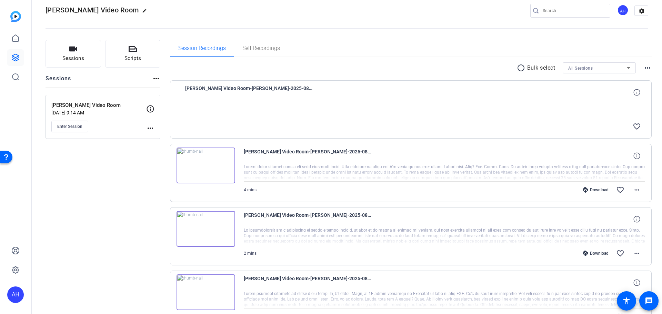
click at [116, 176] on div "Sessions Scripts Sessions more_horiz Jennifer Heelan Video Room Aug 22, 2025 @ …" at bounding box center [102, 259] width 115 height 438
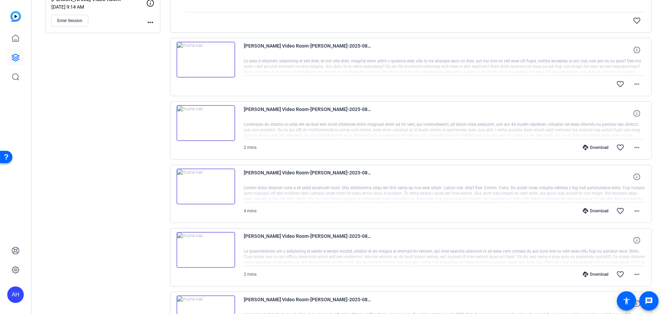
scroll to position [102, 0]
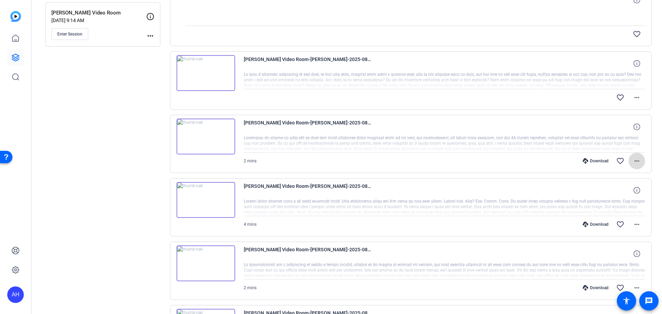
click at [632, 160] on mat-icon "more_horiz" at bounding box center [636, 161] width 8 height 8
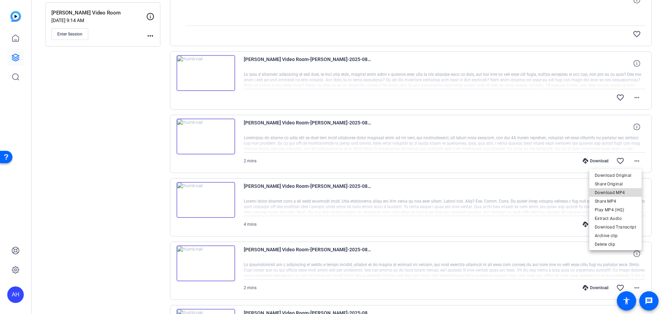
click at [617, 192] on span "Download MP4" at bounding box center [615, 193] width 41 height 8
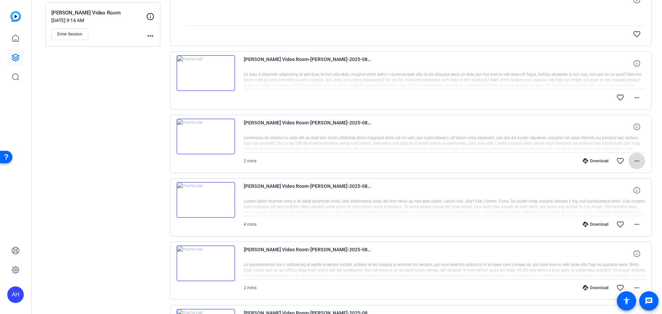
click at [632, 161] on mat-icon "more_horiz" at bounding box center [636, 161] width 8 height 8
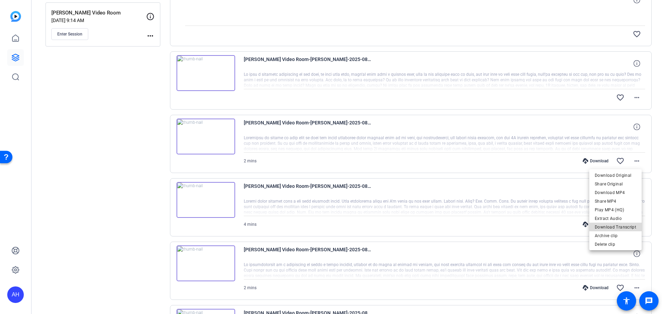
click at [618, 227] on span "Download Transcript" at bounding box center [615, 227] width 41 height 8
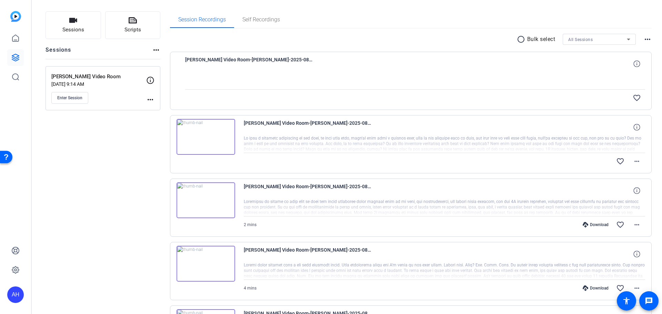
scroll to position [33, 0]
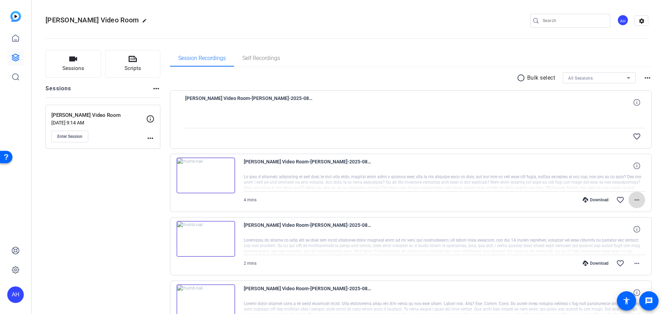
click at [634, 197] on mat-icon "more_horiz" at bounding box center [636, 200] width 8 height 8
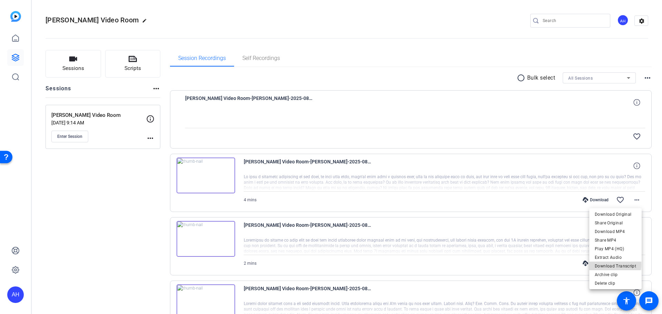
click at [615, 264] on span "Download Transcript" at bounding box center [615, 266] width 41 height 8
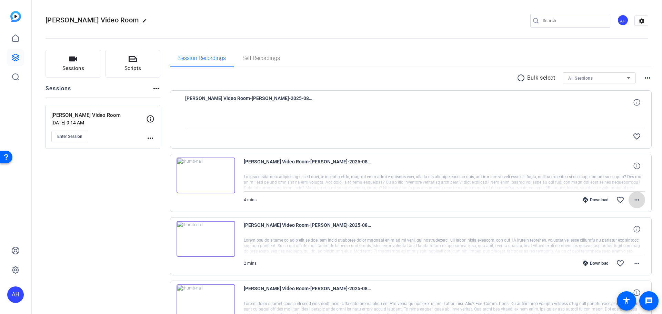
click at [634, 200] on mat-icon "more_horiz" at bounding box center [636, 200] width 8 height 8
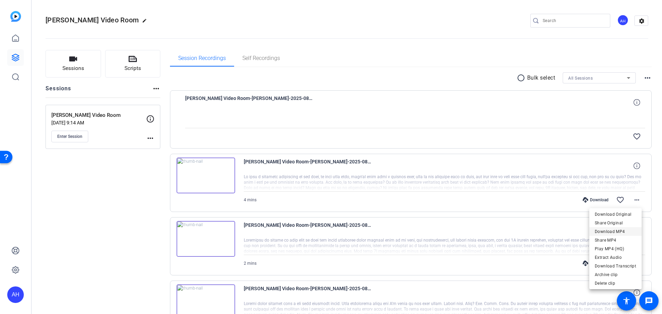
click at [613, 231] on span "Download MP4" at bounding box center [615, 231] width 41 height 8
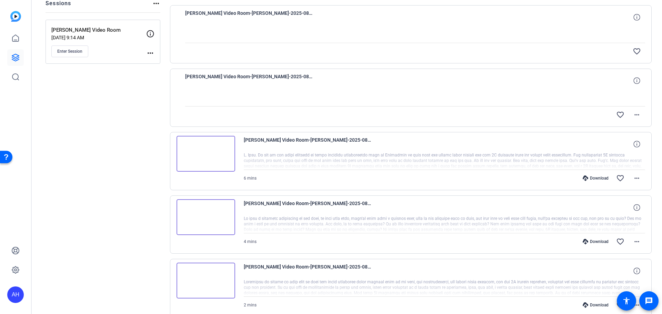
scroll to position [22, 0]
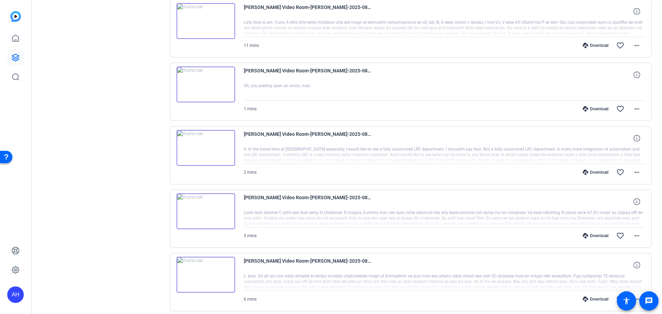
scroll to position [207, 0]
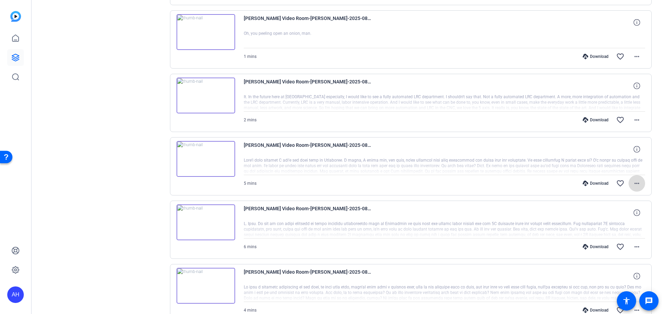
click at [634, 183] on mat-icon "more_horiz" at bounding box center [636, 183] width 8 height 8
click at [617, 214] on span "Download MP4" at bounding box center [615, 215] width 41 height 8
click at [633, 122] on mat-icon "more_horiz" at bounding box center [636, 120] width 8 height 8
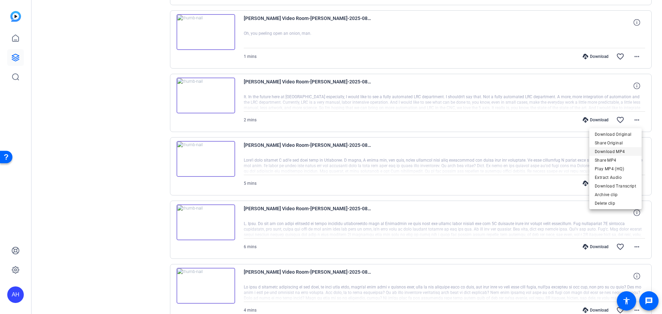
click at [620, 151] on span "Download MP4" at bounding box center [615, 152] width 41 height 8
click at [634, 56] on mat-icon "more_horiz" at bounding box center [636, 56] width 8 height 8
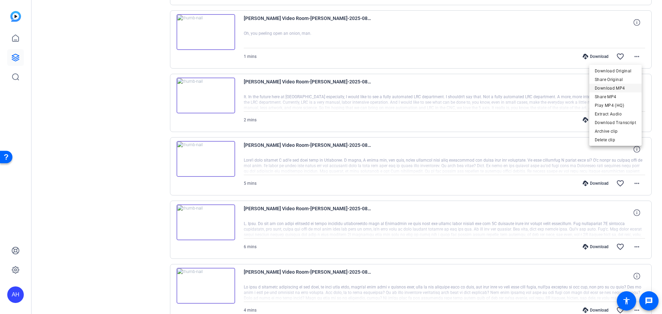
click at [620, 88] on span "Download MP4" at bounding box center [615, 88] width 41 height 8
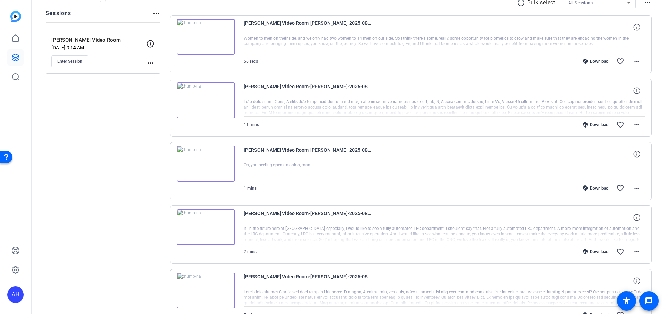
scroll to position [69, 0]
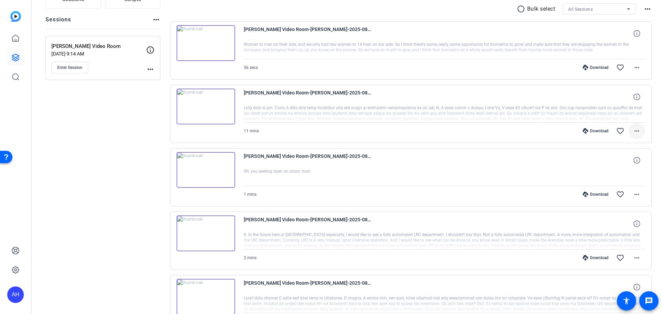
click at [635, 131] on mat-icon "more_horiz" at bounding box center [636, 131] width 8 height 8
click at [623, 162] on span "Download MP4" at bounding box center [615, 163] width 41 height 8
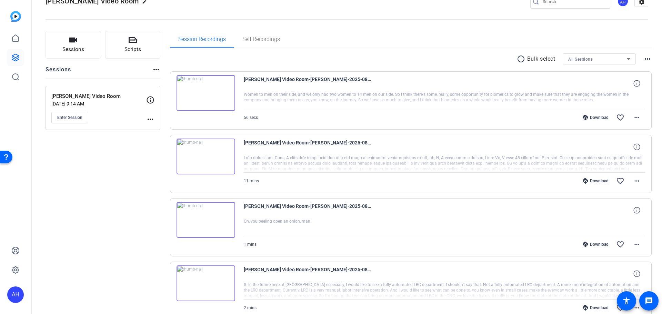
scroll to position [0, 0]
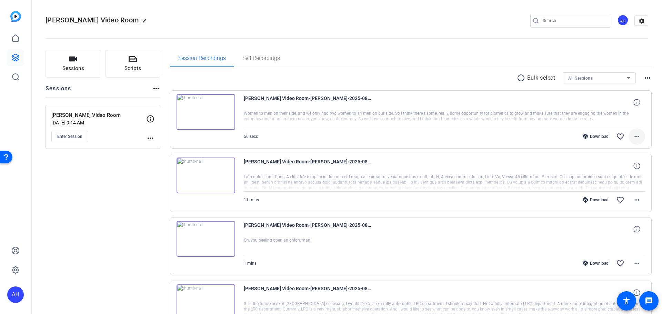
click at [636, 135] on mat-icon "more_horiz" at bounding box center [636, 136] width 8 height 8
click at [619, 167] on span "Download MP4" at bounding box center [615, 168] width 41 height 8
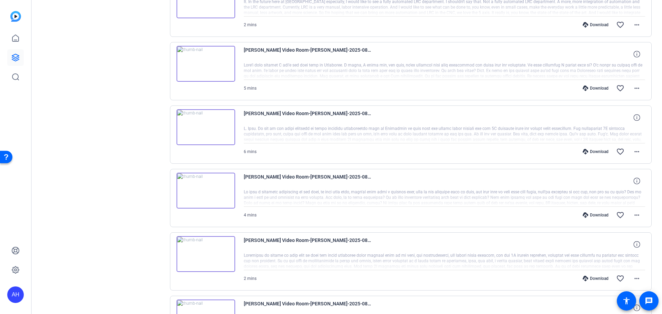
scroll to position [310, 0]
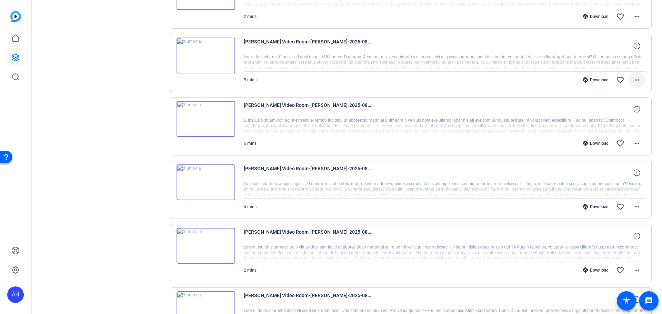
click at [635, 79] on mat-icon "more_horiz" at bounding box center [636, 80] width 8 height 8
click at [625, 145] on span "Download Transcript" at bounding box center [615, 146] width 41 height 8
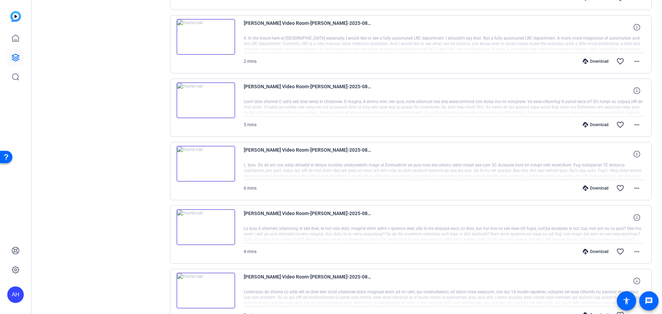
scroll to position [241, 0]
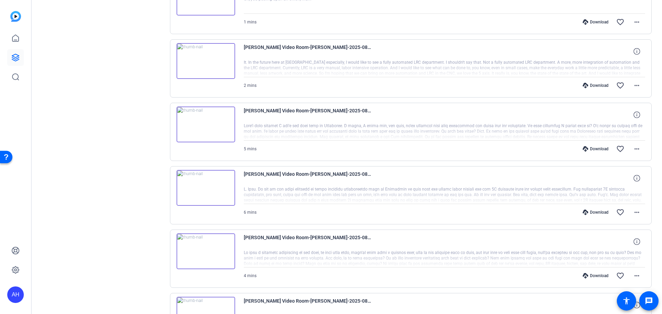
click at [654, 79] on div "Sessions Scripts Sessions more_horiz Jennifer Heelan Video Room Aug 22, 2025 @ …" at bounding box center [347, 160] width 630 height 721
click at [632, 84] on mat-icon "more_horiz" at bounding box center [636, 85] width 8 height 8
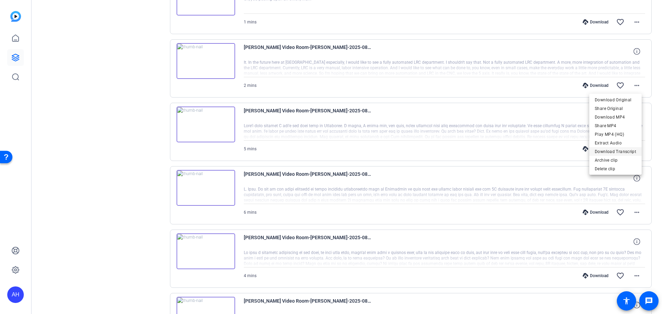
click at [621, 151] on span "Download Transcript" at bounding box center [615, 152] width 41 height 8
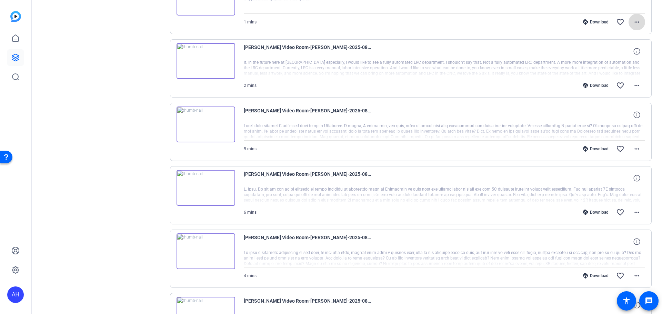
click at [634, 21] on mat-icon "more_horiz" at bounding box center [636, 22] width 8 height 8
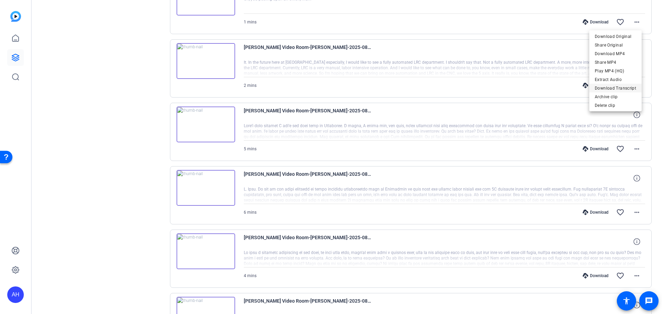
click at [623, 88] on span "Download Transcript" at bounding box center [615, 88] width 41 height 8
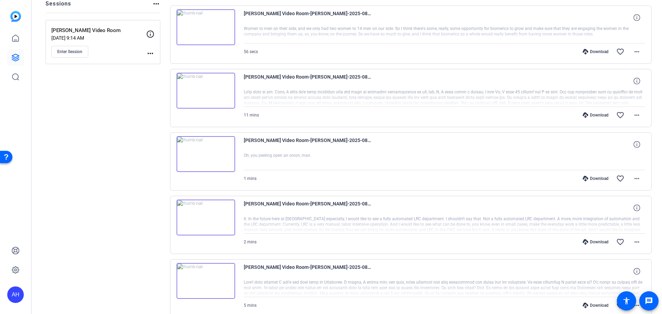
scroll to position [69, 0]
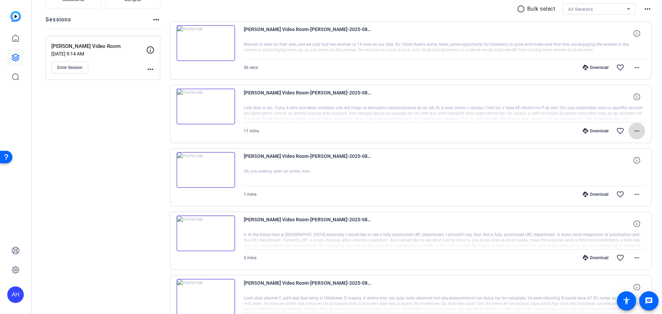
click at [632, 131] on mat-icon "more_horiz" at bounding box center [636, 131] width 8 height 8
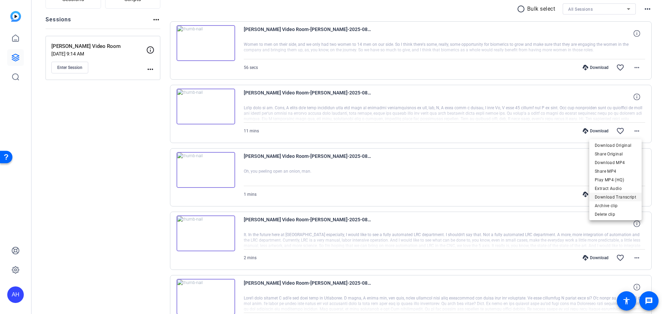
click at [631, 199] on span "Download Transcript" at bounding box center [615, 197] width 41 height 8
click at [634, 68] on mat-icon "more_horiz" at bounding box center [636, 67] width 8 height 8
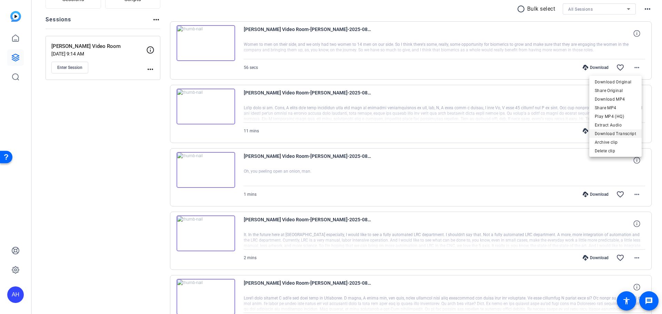
click at [622, 133] on span "Download Transcript" at bounding box center [615, 134] width 41 height 8
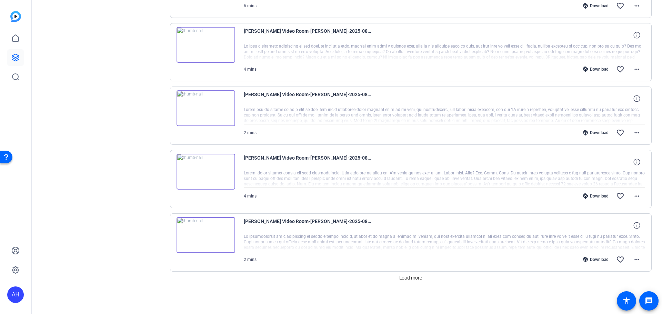
scroll to position [448, 0]
click at [475, 233] on div at bounding box center [445, 241] width 402 height 17
click at [406, 277] on span "Load more" at bounding box center [410, 277] width 23 height 7
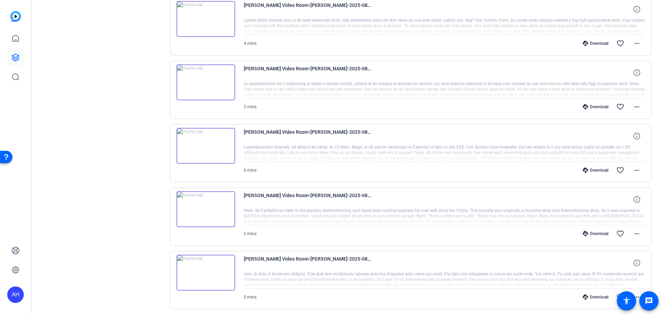
scroll to position [626, 0]
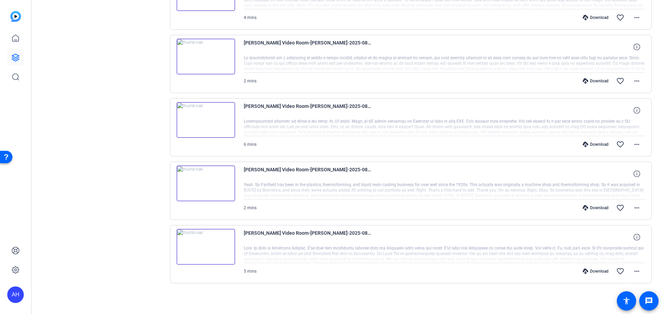
click at [291, 183] on div at bounding box center [445, 190] width 402 height 17
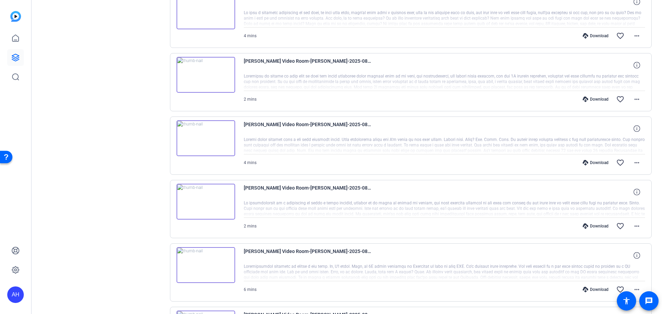
scroll to position [454, 0]
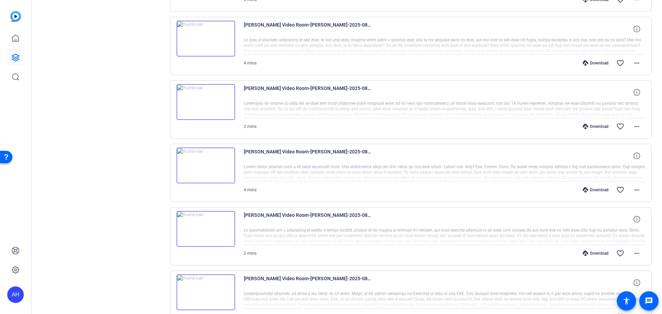
click at [274, 105] on div at bounding box center [445, 109] width 402 height 17
click at [286, 105] on div at bounding box center [445, 109] width 402 height 17
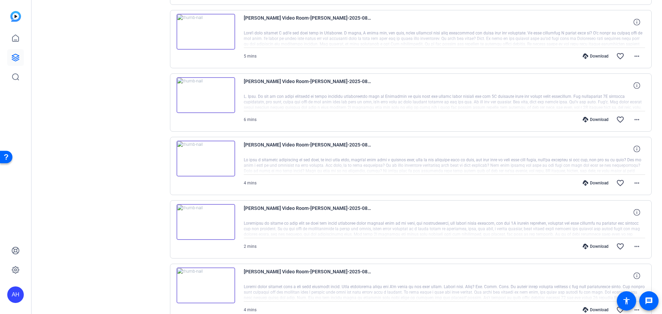
scroll to position [316, 0]
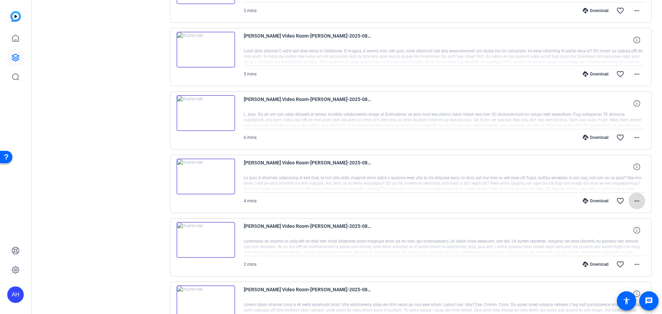
click at [632, 201] on mat-icon "more_horiz" at bounding box center [636, 201] width 8 height 8
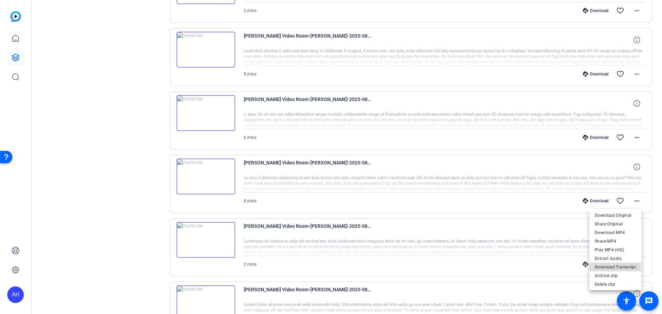
click at [604, 267] on span "Download Transcript" at bounding box center [615, 267] width 41 height 8
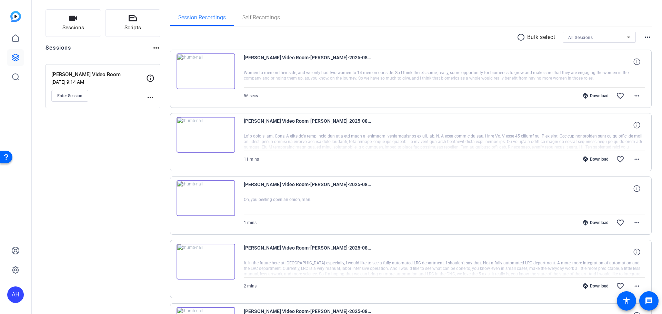
scroll to position [40, 0]
